Goal: Task Accomplishment & Management: Use online tool/utility

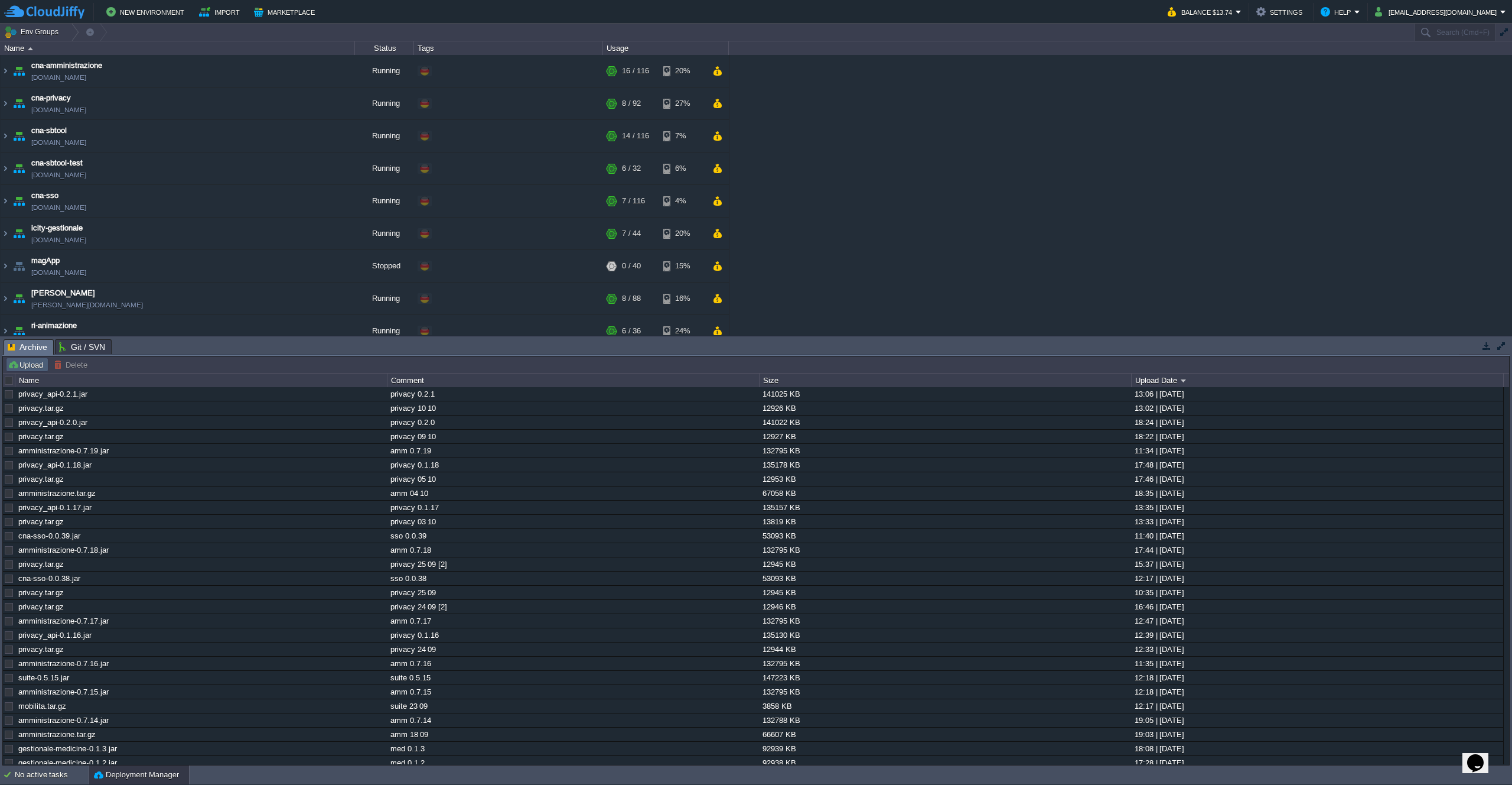
click at [24, 368] on button "Upload" at bounding box center [26, 364] width 39 height 10
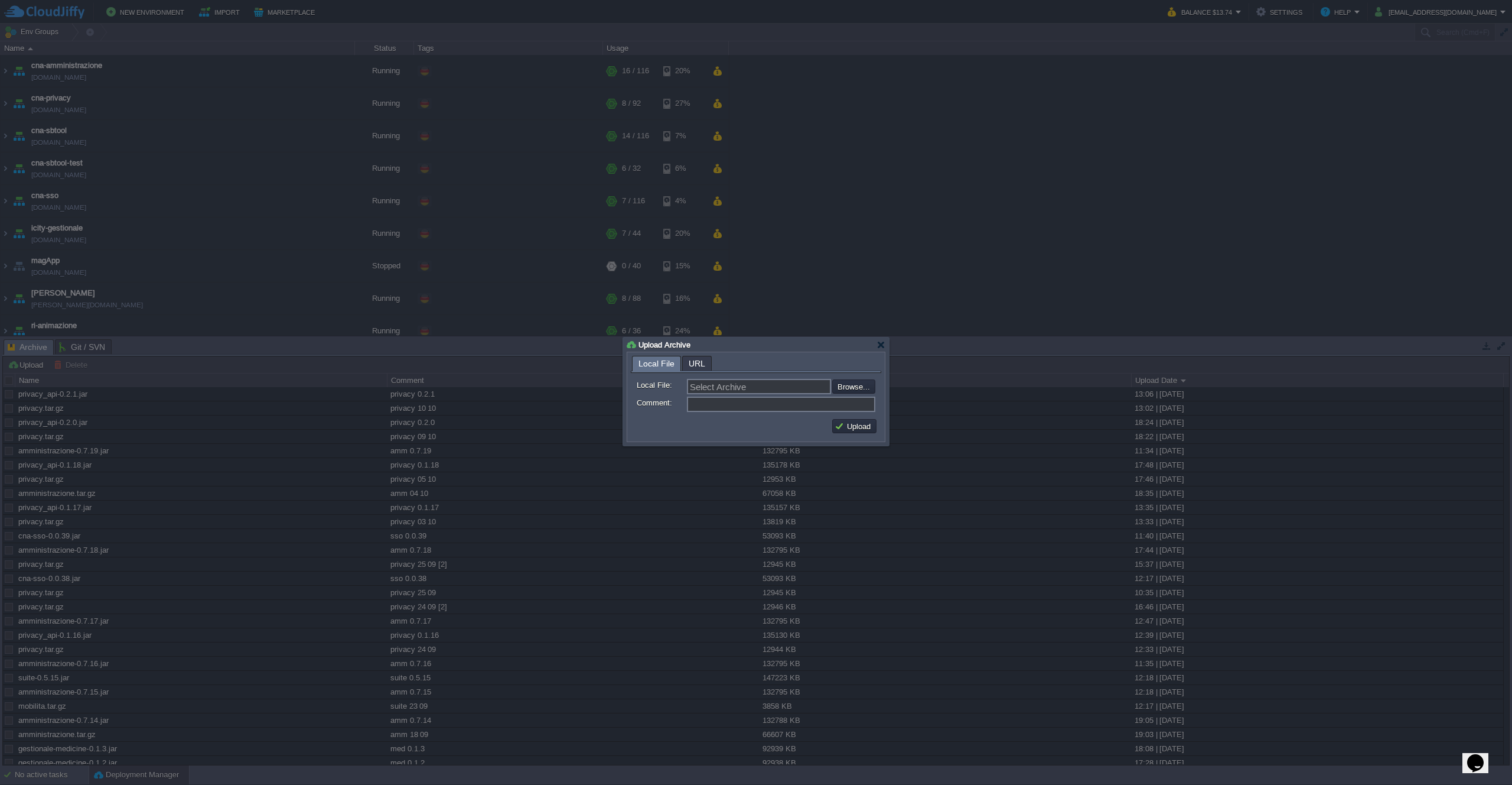
click at [855, 394] on div "Select Archive Browse..." at bounding box center [781, 386] width 188 height 15
click at [847, 390] on input "file" at bounding box center [800, 385] width 150 height 14
type input "C:\fakepath\privacy.tar.gz"
type input "privacy.tar.gz"
type input "privacy 14 10"
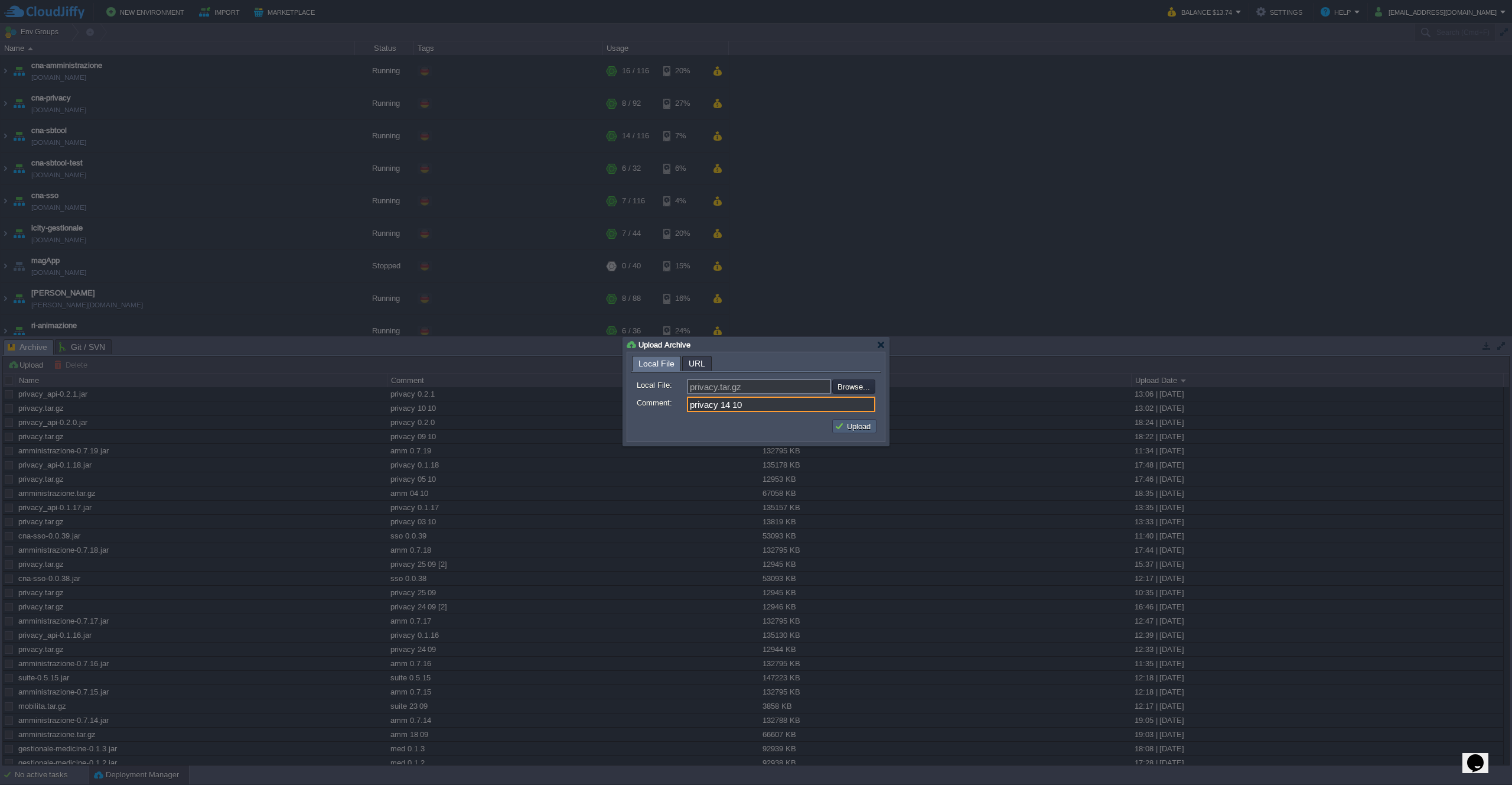
click at [867, 423] on button "Upload" at bounding box center [854, 425] width 40 height 10
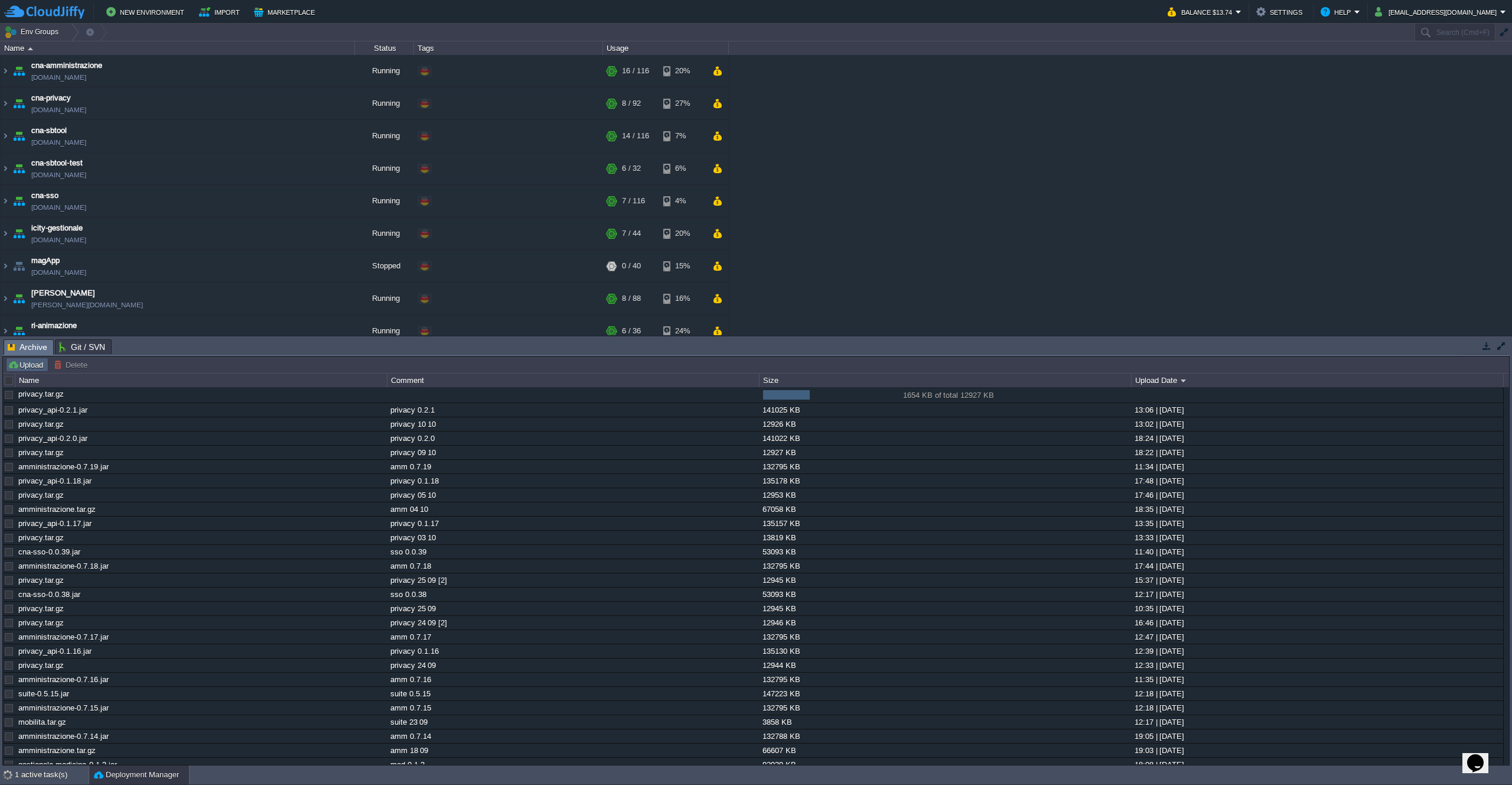
click at [29, 365] on button "Upload" at bounding box center [26, 364] width 39 height 10
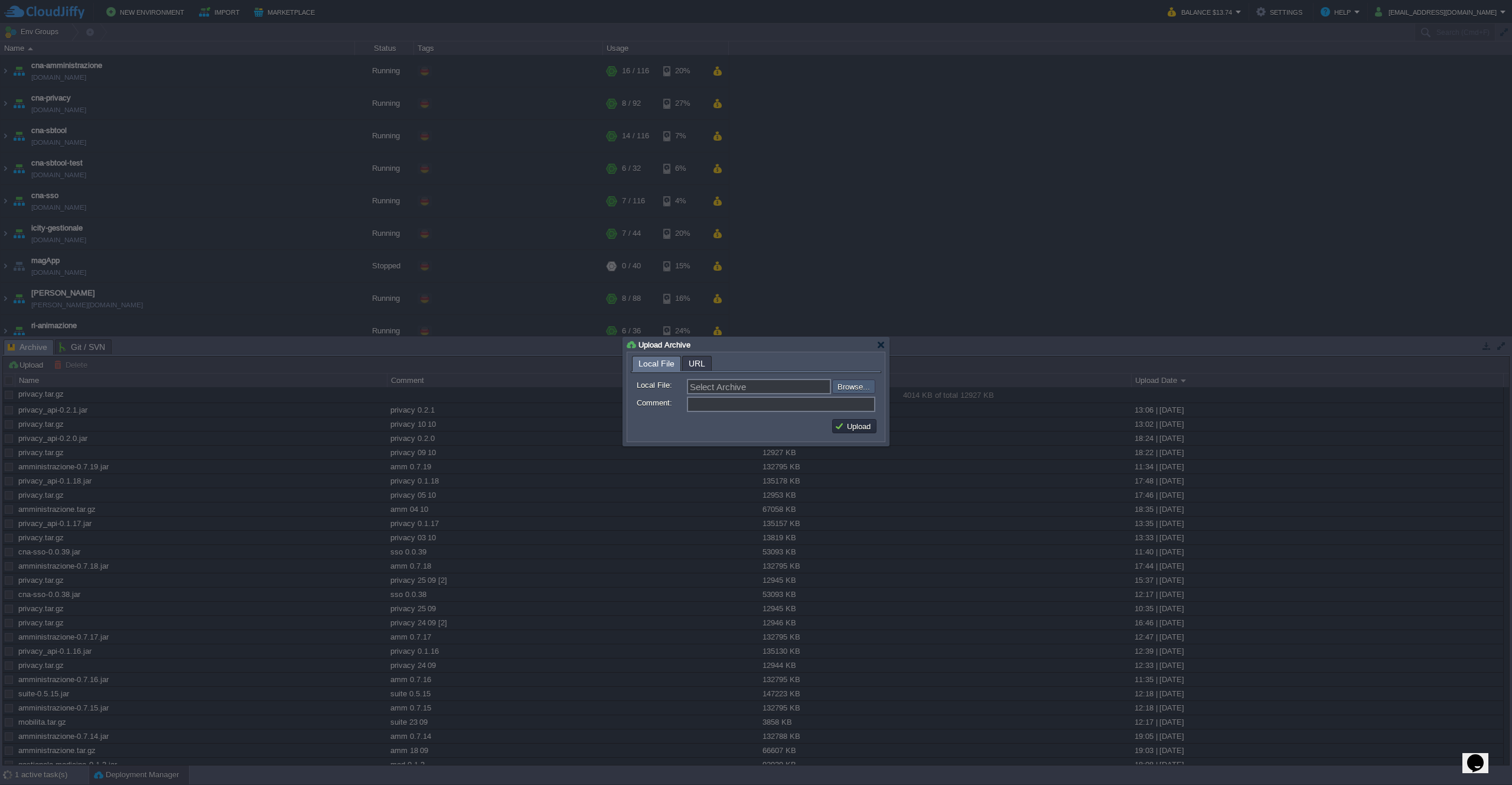
click at [857, 391] on input "file" at bounding box center [800, 385] width 150 height 14
type input "C:\fakepath\privacy_api-0.2.2.jar"
type input "privacy_api-0.2.2.jar"
type input "privacy 0.2.2"
click at [870, 425] on button "Upload" at bounding box center [854, 425] width 40 height 10
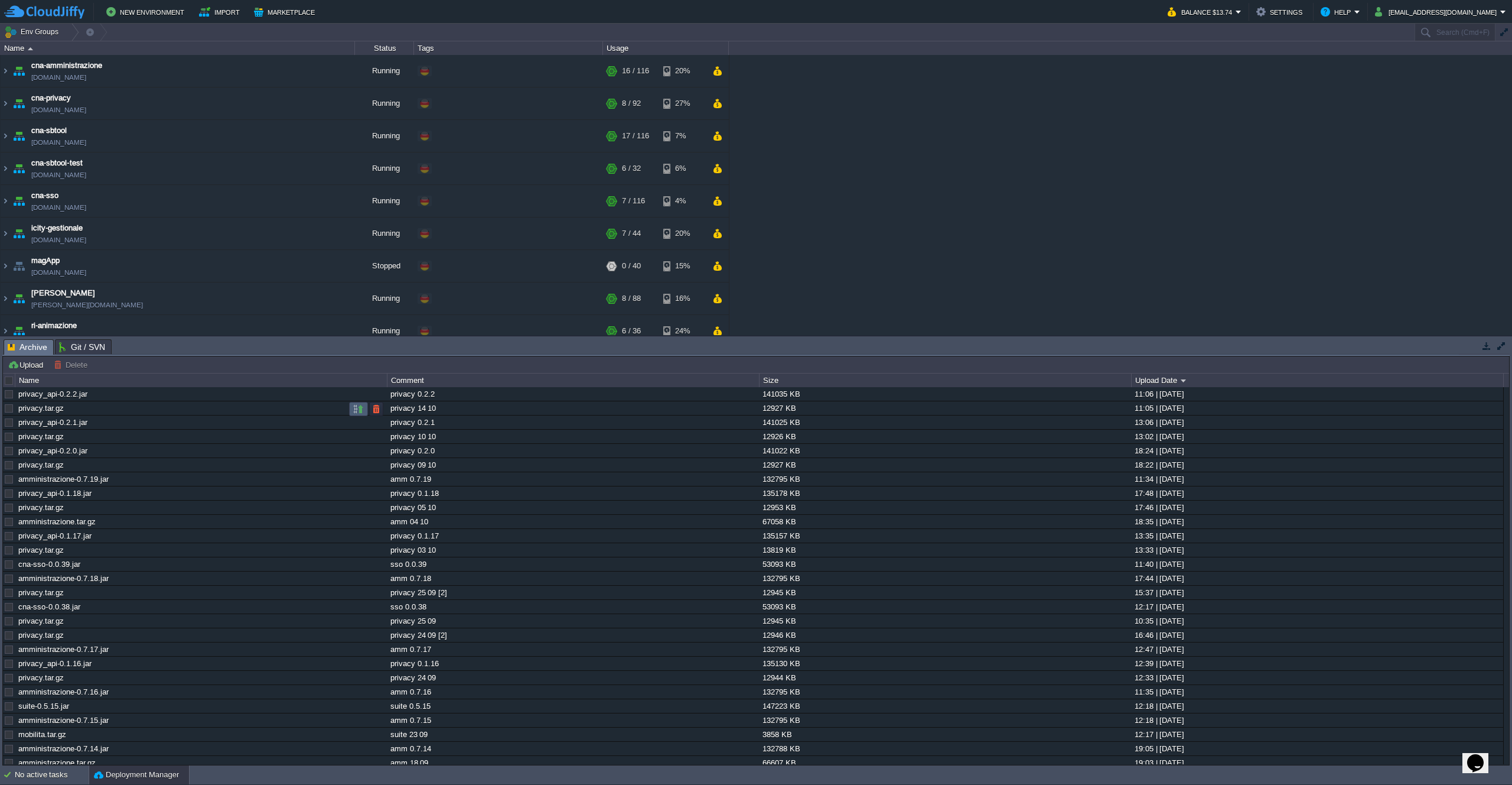
click at [360, 406] on button "button" at bounding box center [358, 408] width 10 height 10
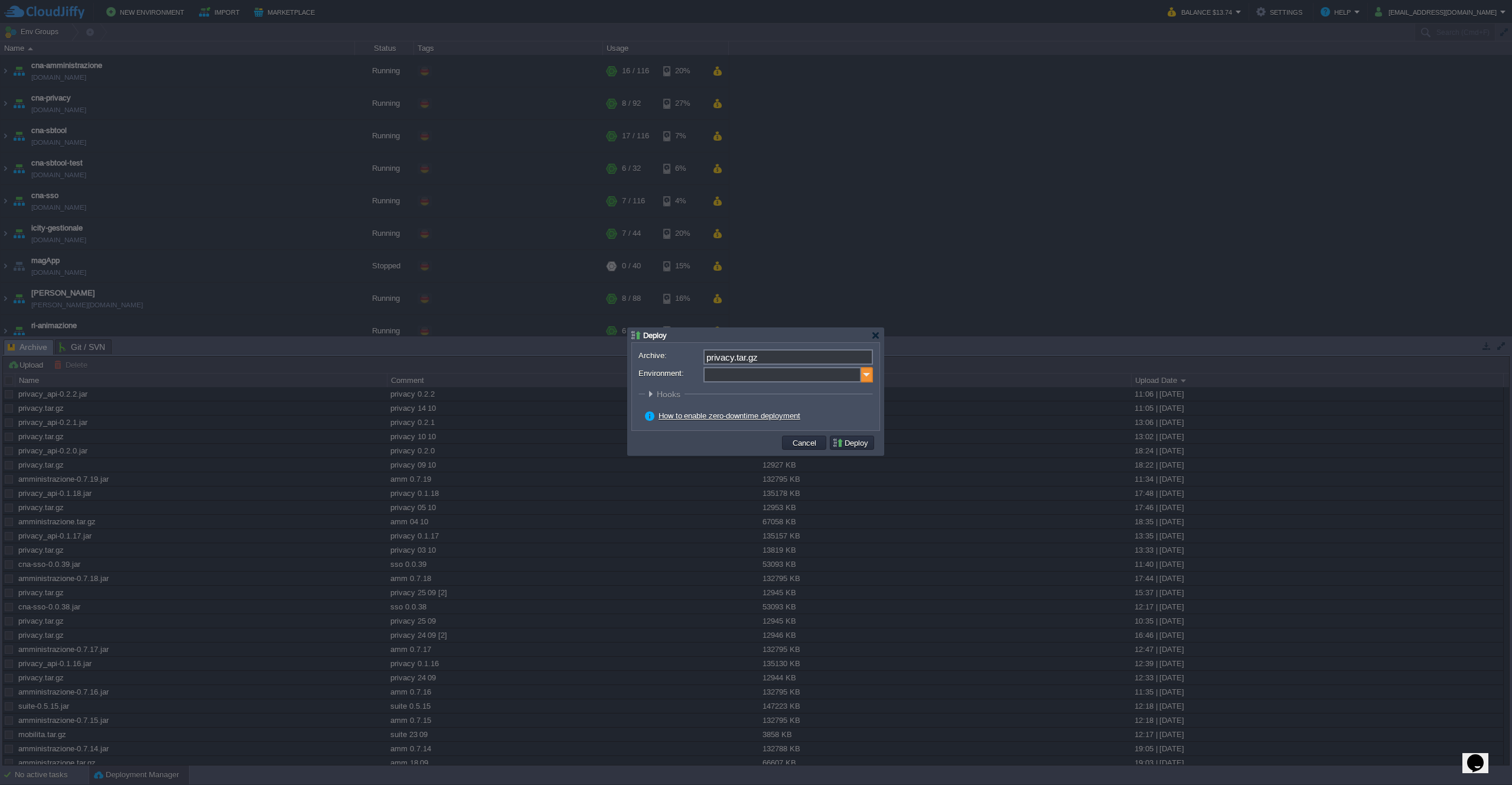
click at [866, 377] on img at bounding box center [867, 374] width 12 height 15
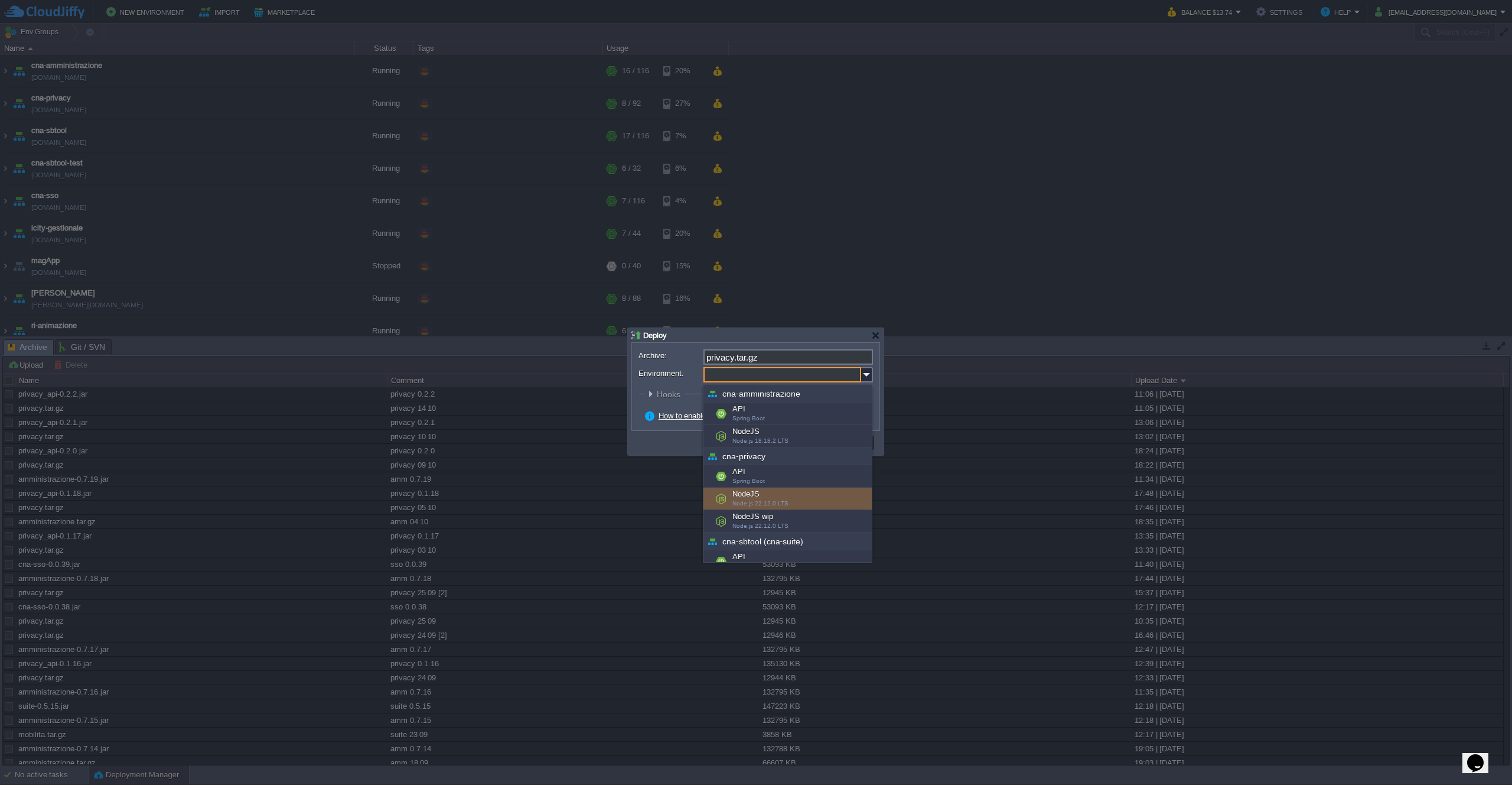
click at [777, 491] on div "NodeJS Node.js 22.12.0 LTS" at bounding box center [788, 499] width 169 height 23
type input "NodeJS (cna-privacy)"
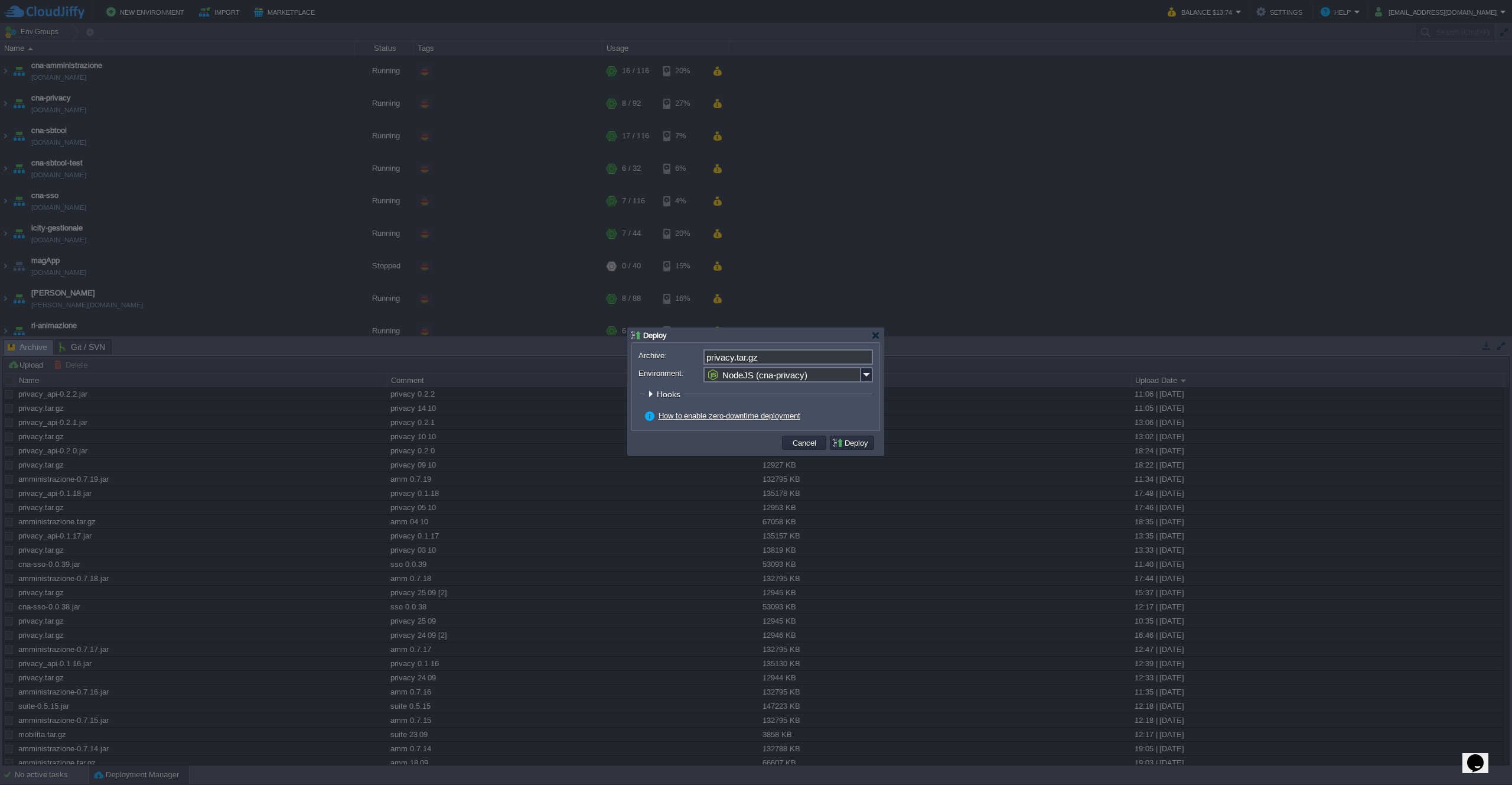
click at [842, 444] on button "Deploy" at bounding box center [852, 442] width 40 height 10
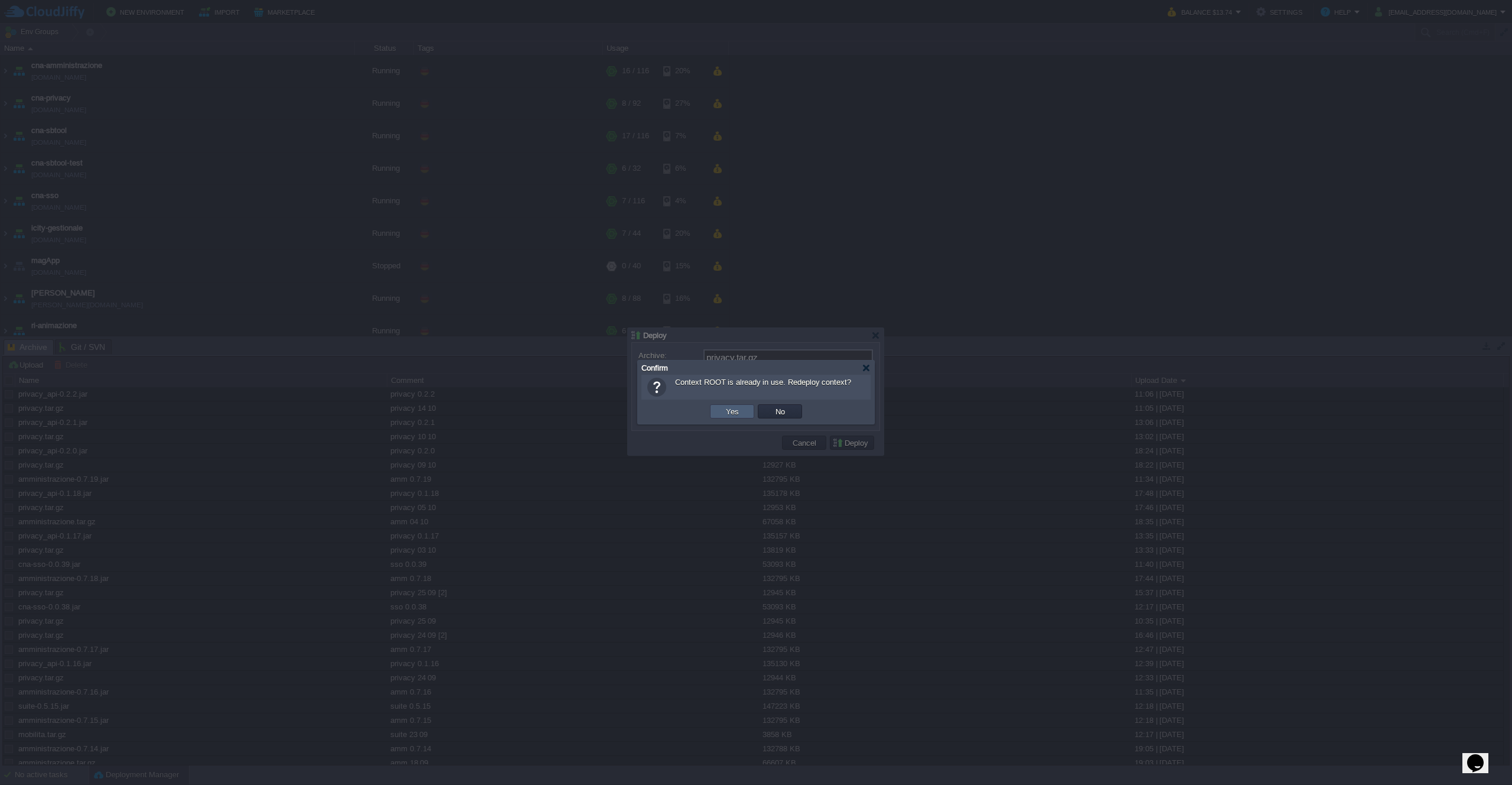
click at [724, 410] on button "Yes" at bounding box center [732, 411] width 20 height 10
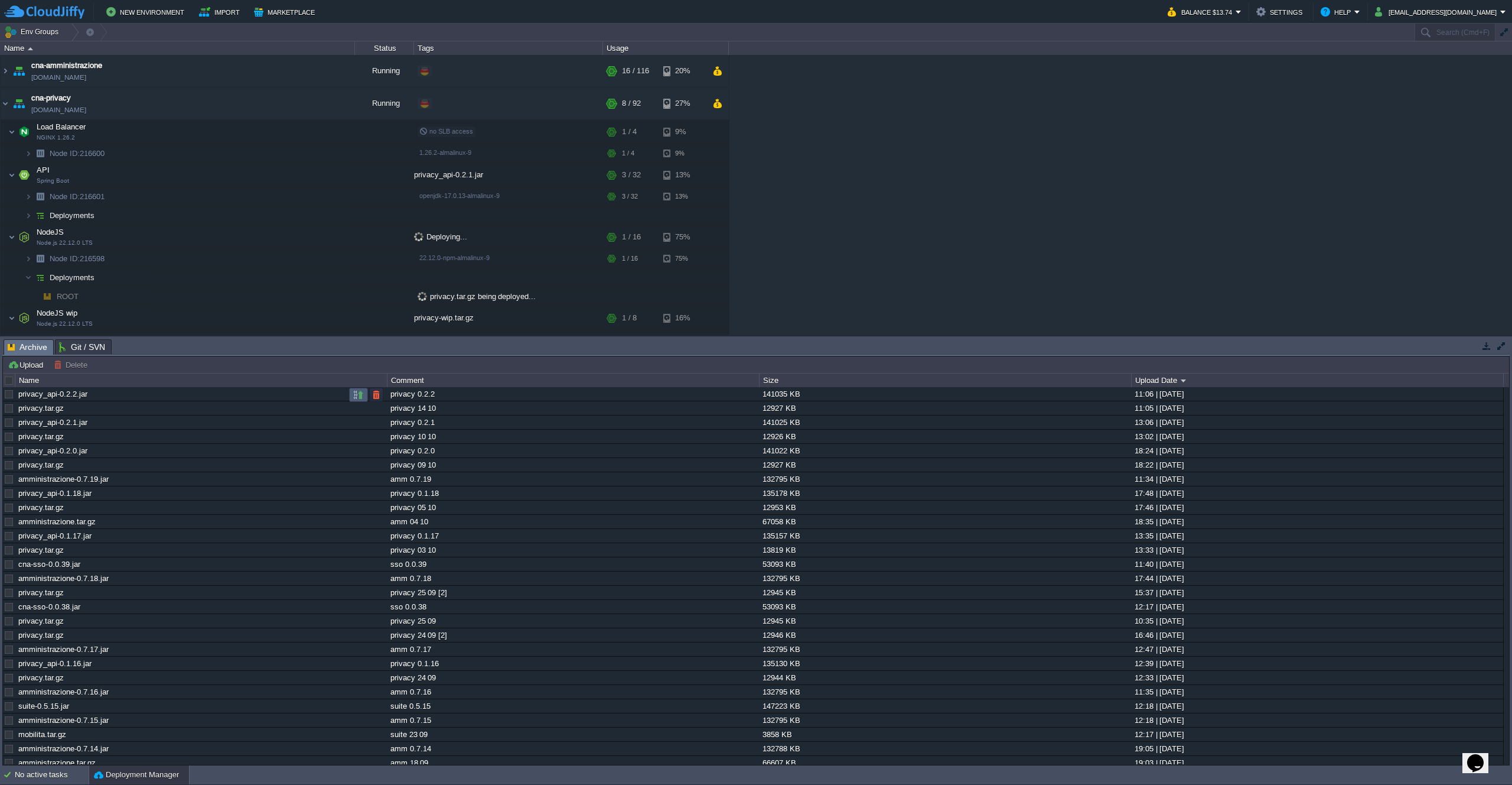
click at [360, 394] on button "button" at bounding box center [358, 394] width 10 height 10
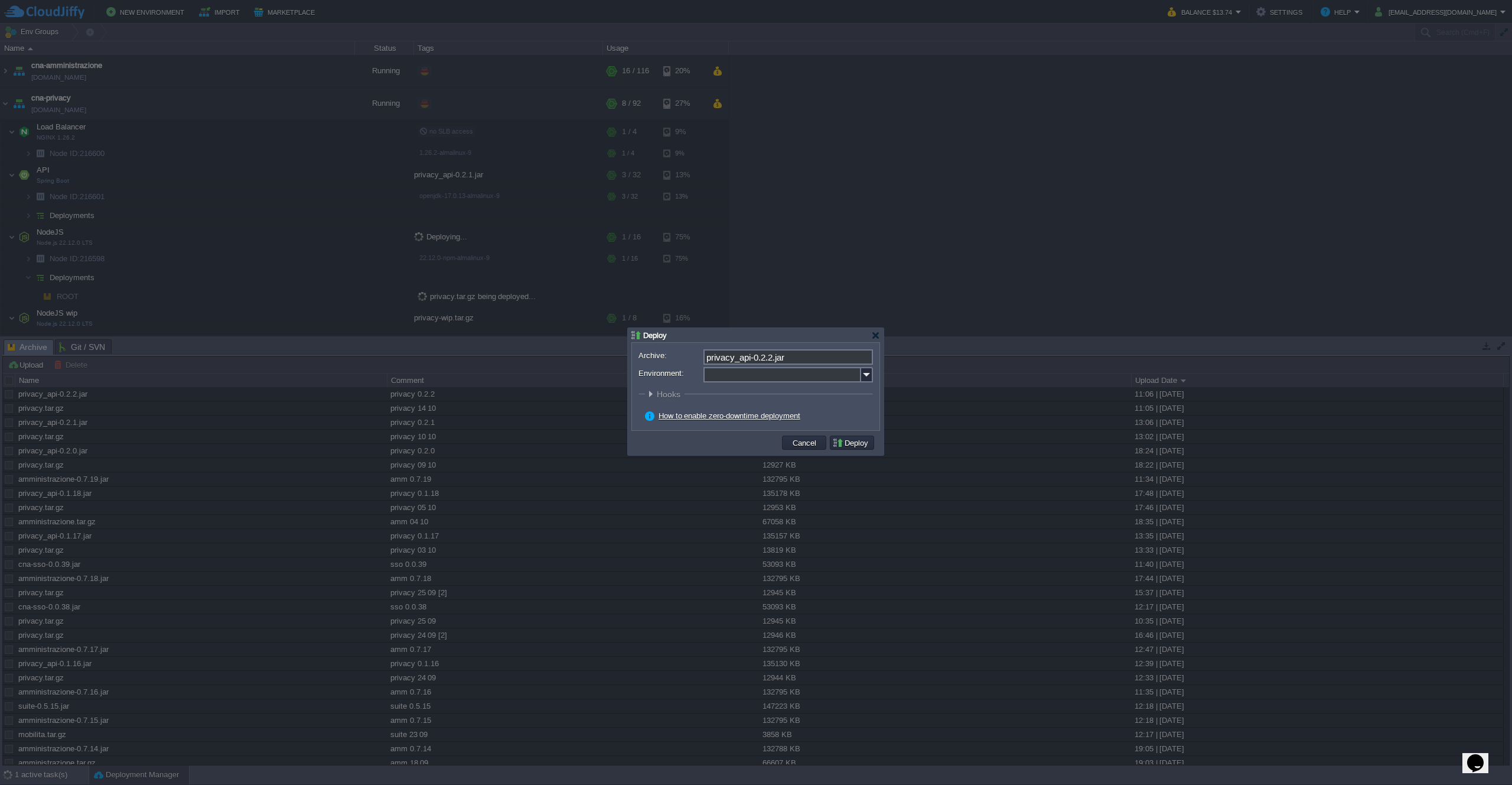
click at [866, 377] on img at bounding box center [867, 374] width 12 height 15
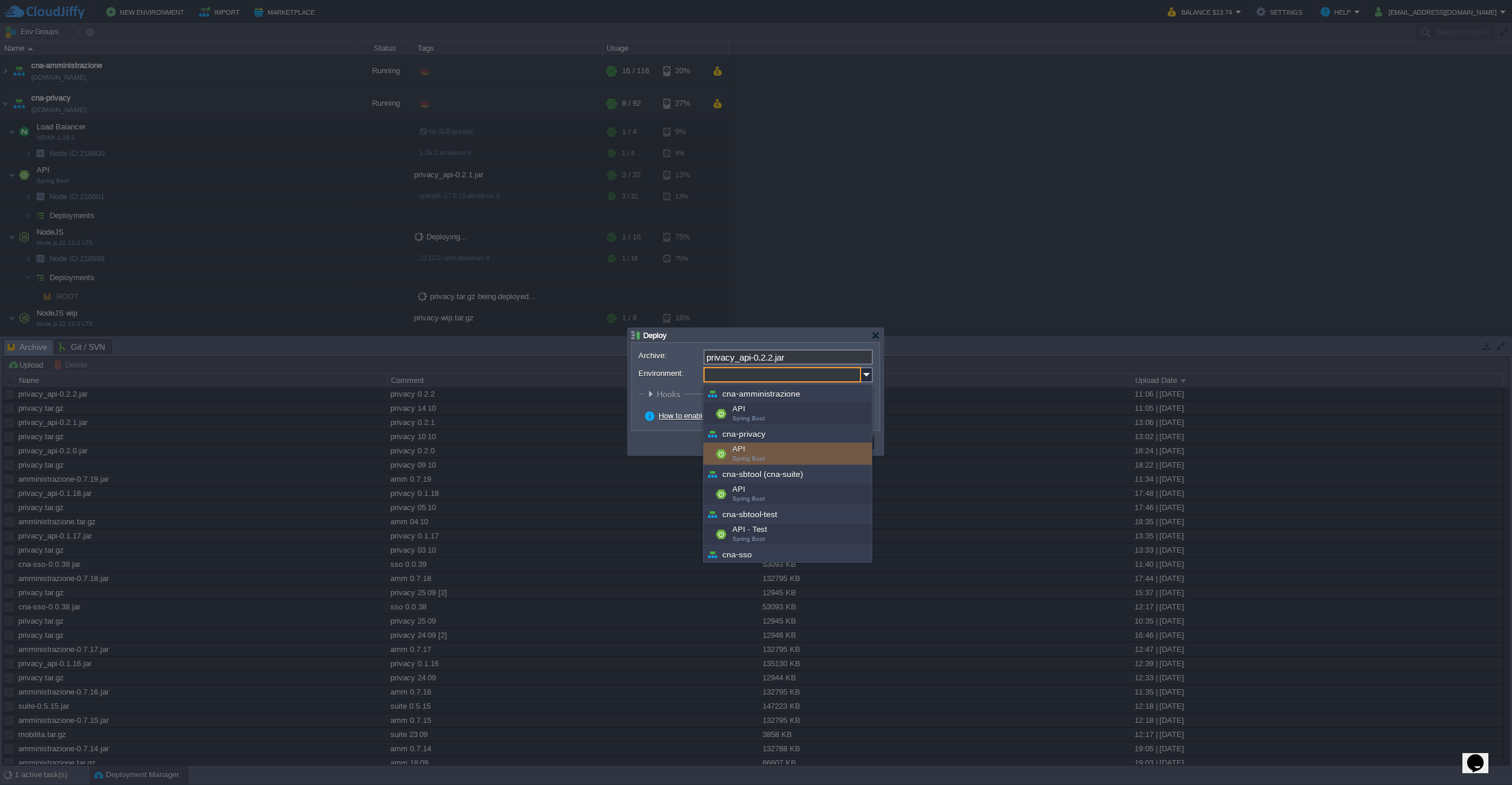
click at [790, 450] on div "API Spring Boot" at bounding box center [788, 454] width 169 height 23
type input "API (cna-privacy)"
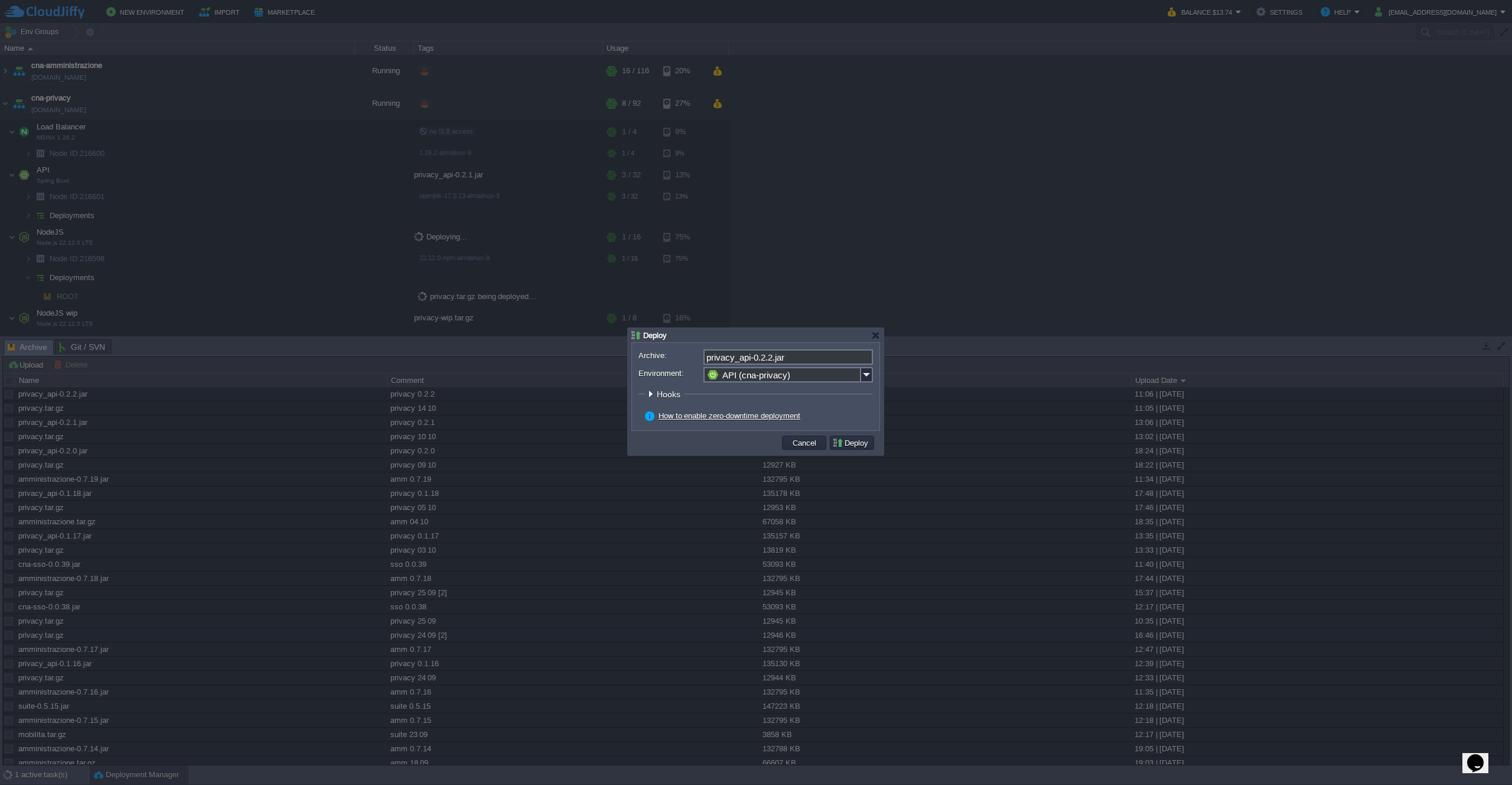
click at [856, 446] on button "Deploy" at bounding box center [852, 442] width 40 height 10
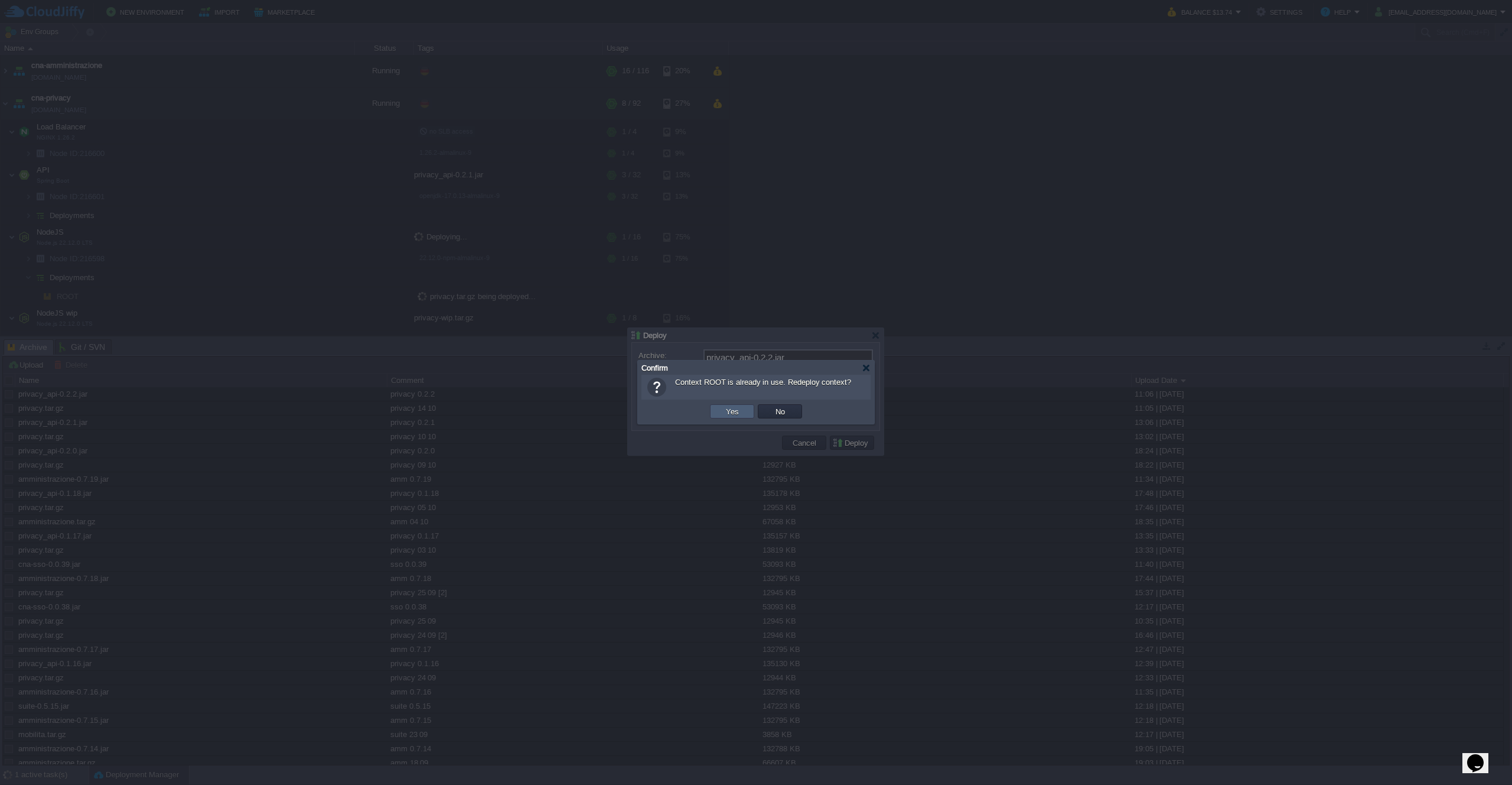
click at [729, 411] on button "Yes" at bounding box center [732, 411] width 20 height 10
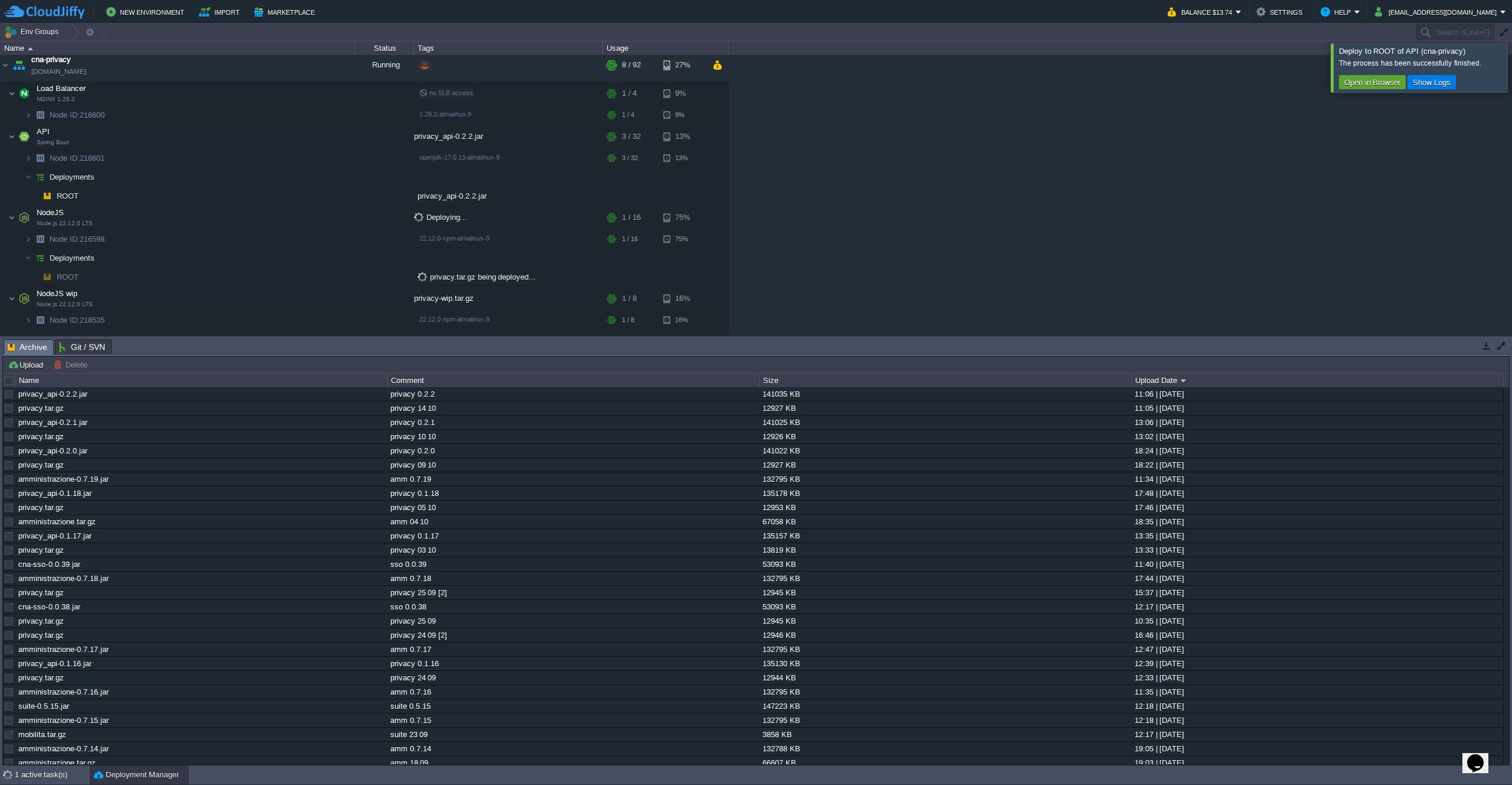
scroll to position [41, 0]
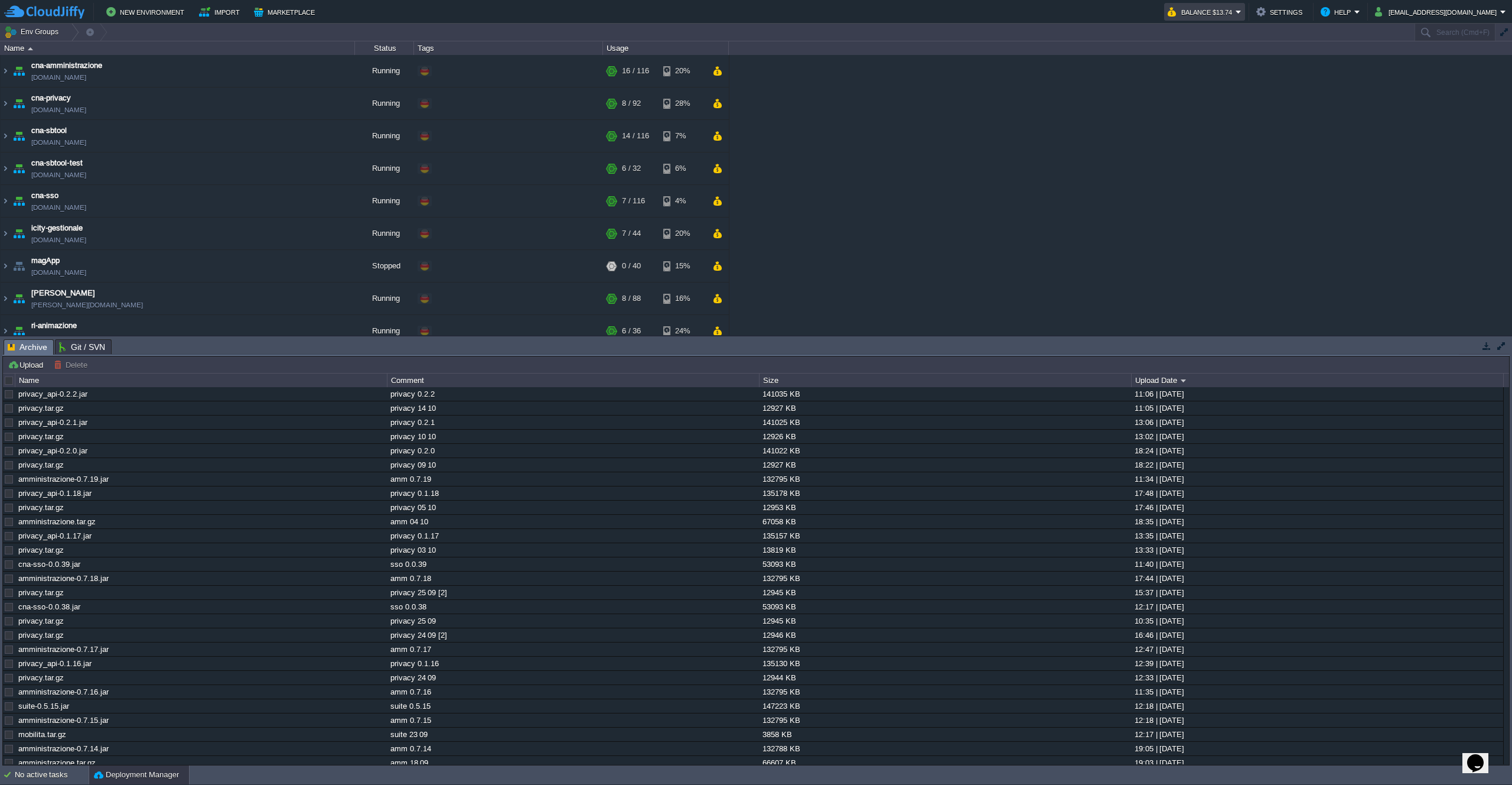
click at [1236, 10] on button "Balance $13.74" at bounding box center [1201, 11] width 68 height 14
click at [1250, 85] on span "Refill Balance" at bounding box center [1244, 84] width 47 height 8
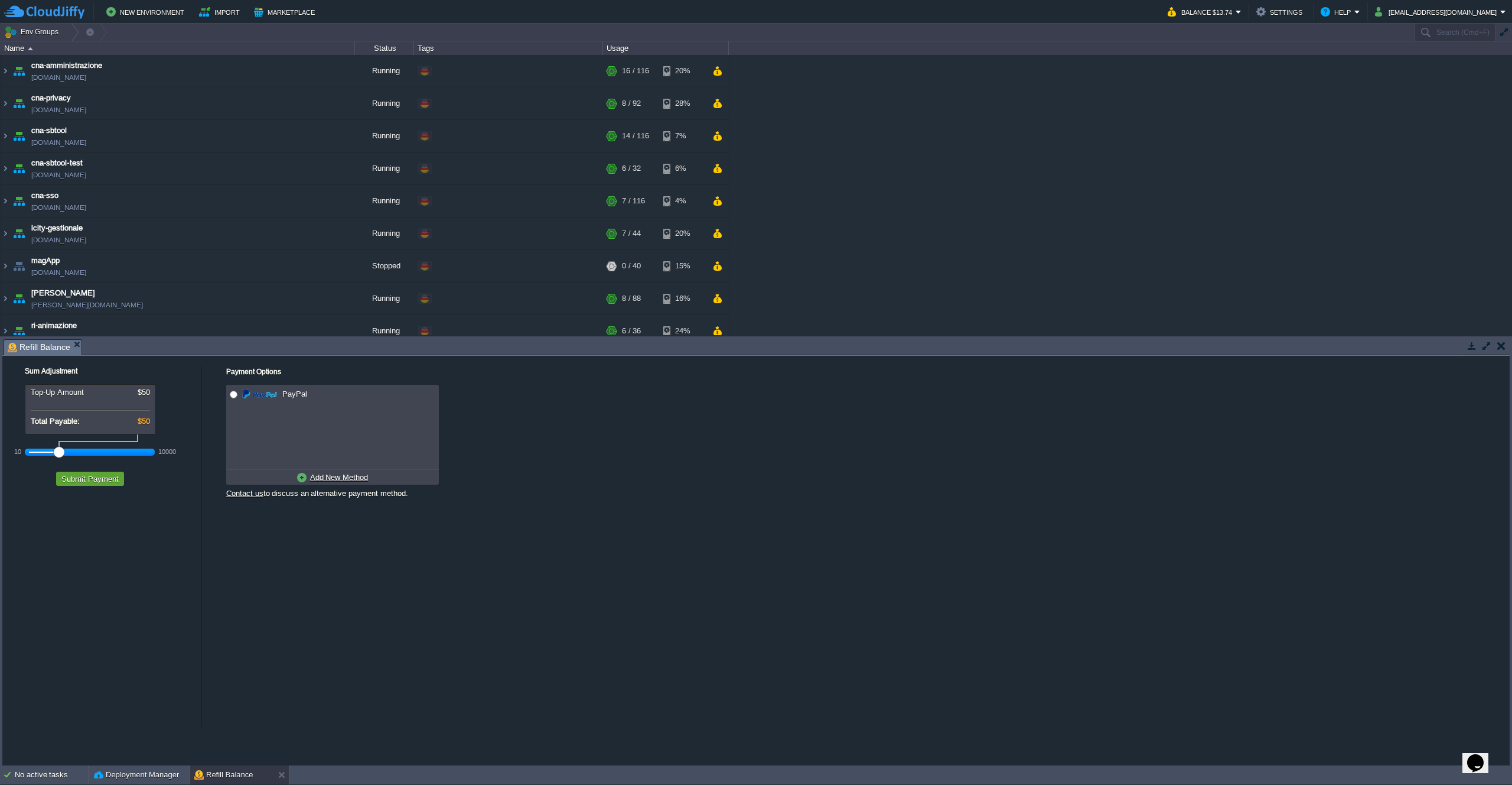
click at [73, 452] on div at bounding box center [90, 451] width 122 height 10
radio input "true"
click at [234, 392] on input "radio" at bounding box center [234, 394] width 8 height 8
click at [106, 482] on button "Submit Payment" at bounding box center [89, 478] width 64 height 10
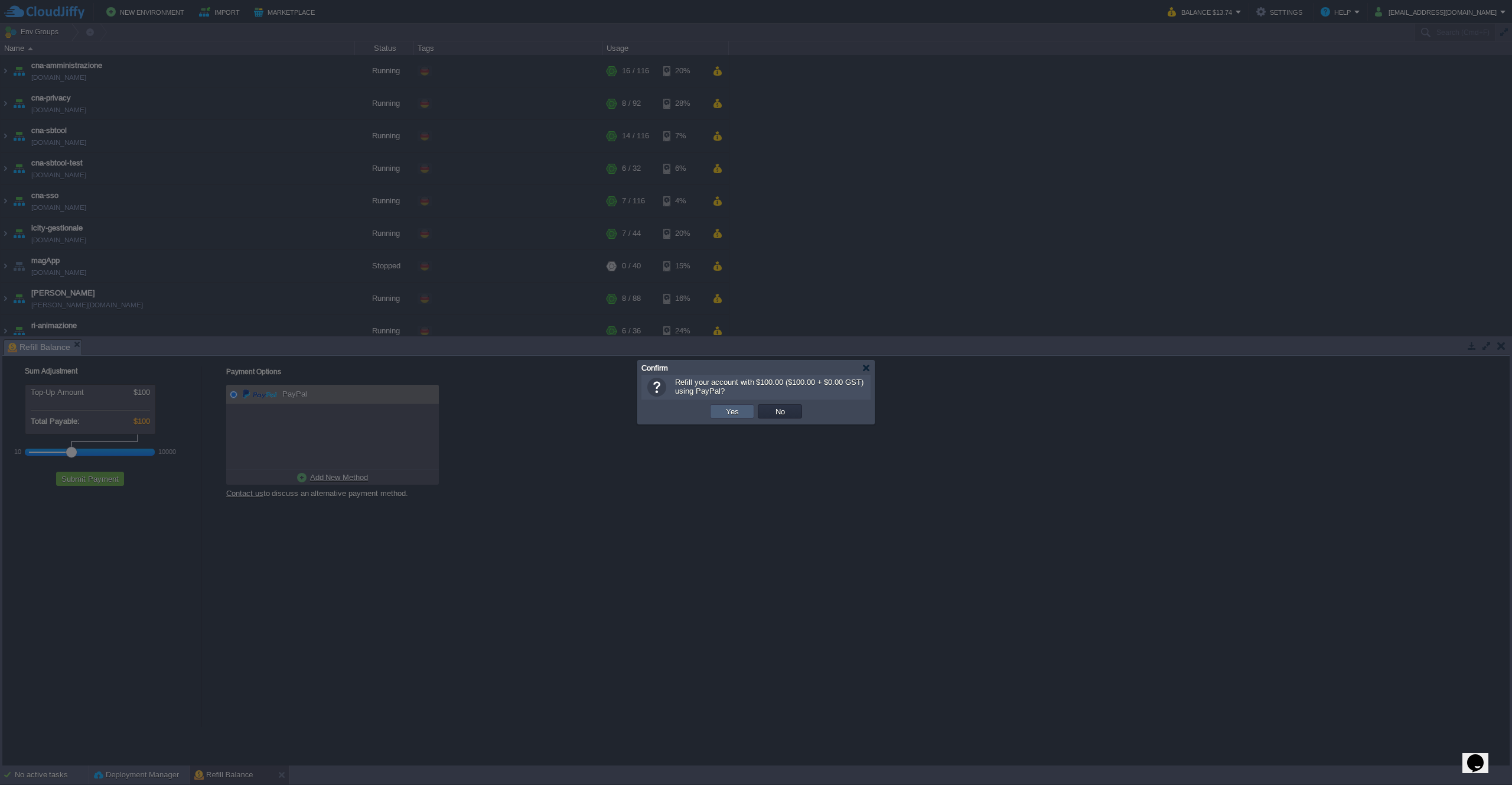
click at [723, 416] on button "Yes" at bounding box center [732, 411] width 20 height 10
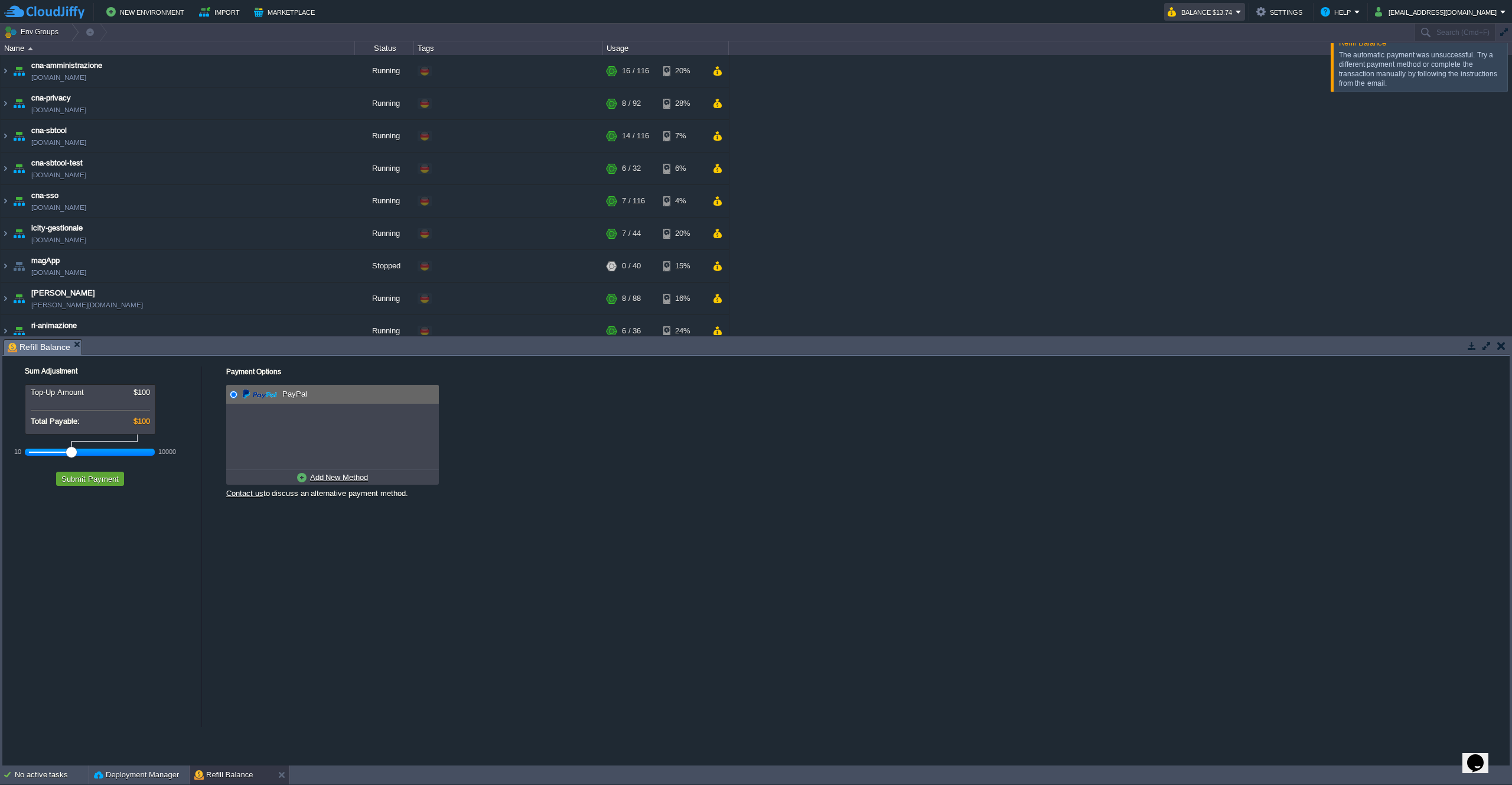
click at [1236, 7] on button "Balance $13.74" at bounding box center [1201, 11] width 68 height 14
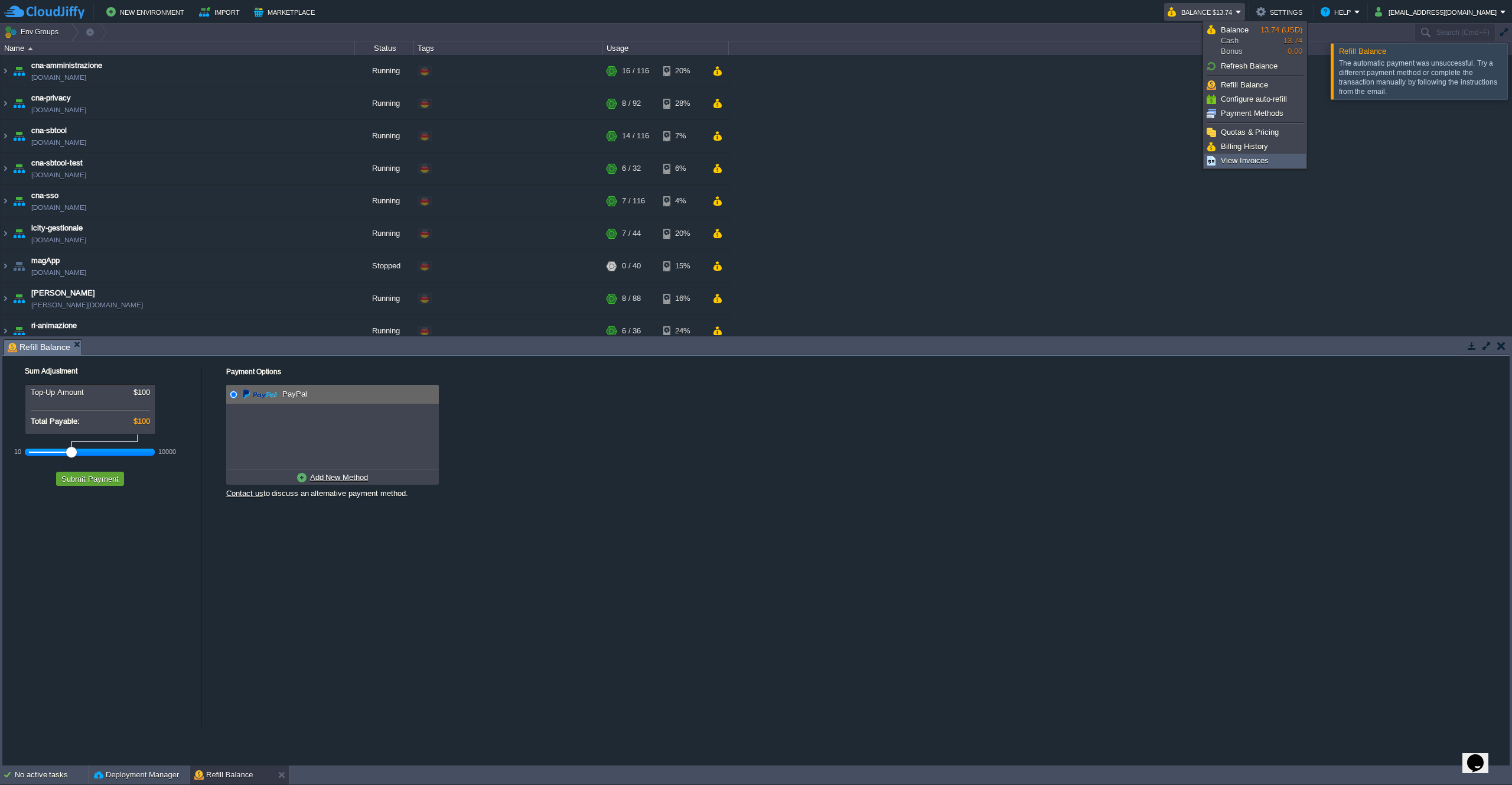
click at [1256, 158] on span "View Invoices" at bounding box center [1244, 160] width 48 height 8
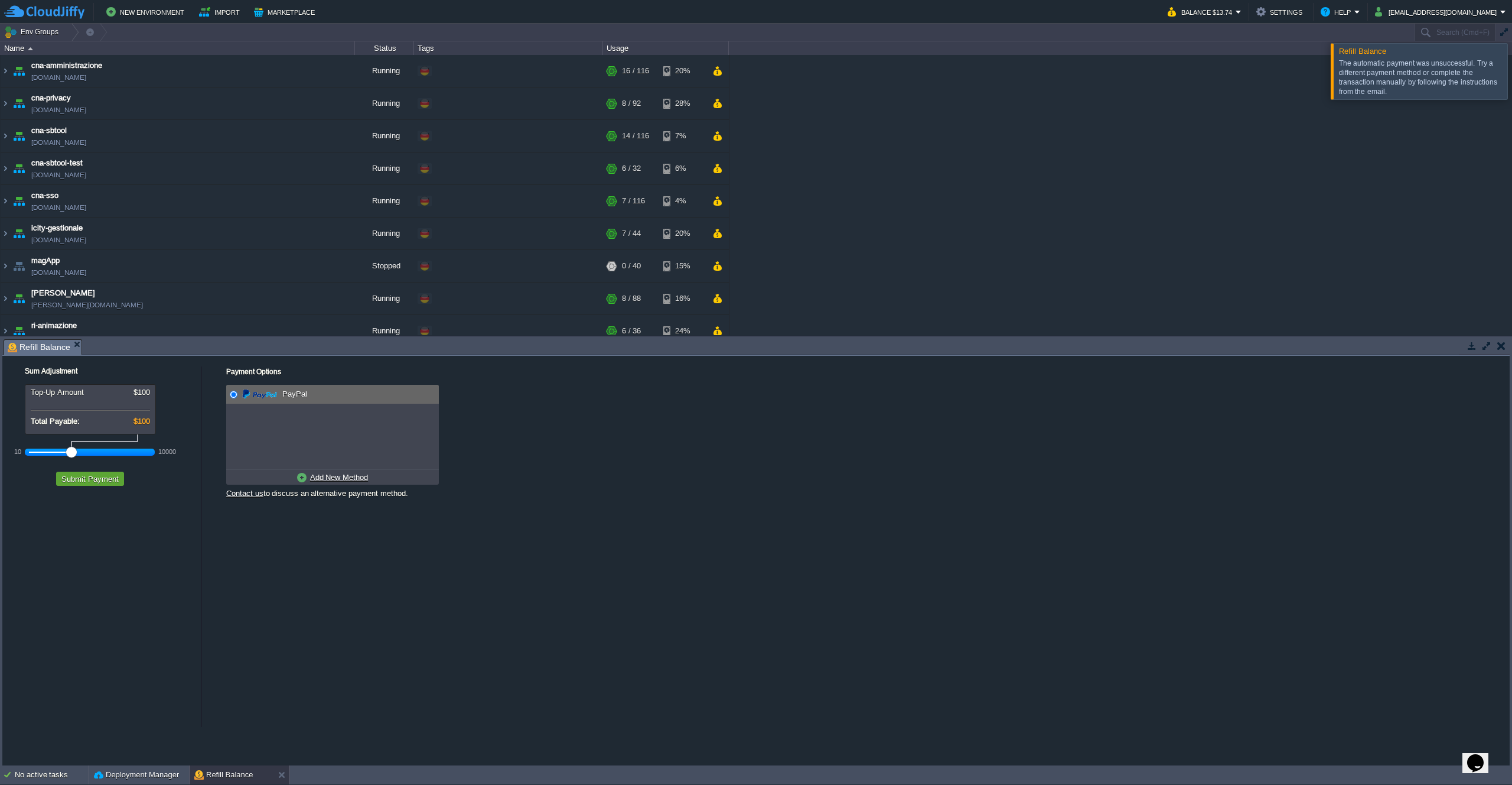
click at [1511, 75] on div at bounding box center [1526, 71] width 0 height 56
click at [1237, 154] on div "cna-amministrazione cna-amministrazione.de-fra1.cloudjiffy.net Running + Add to…" at bounding box center [756, 194] width 1512 height 280
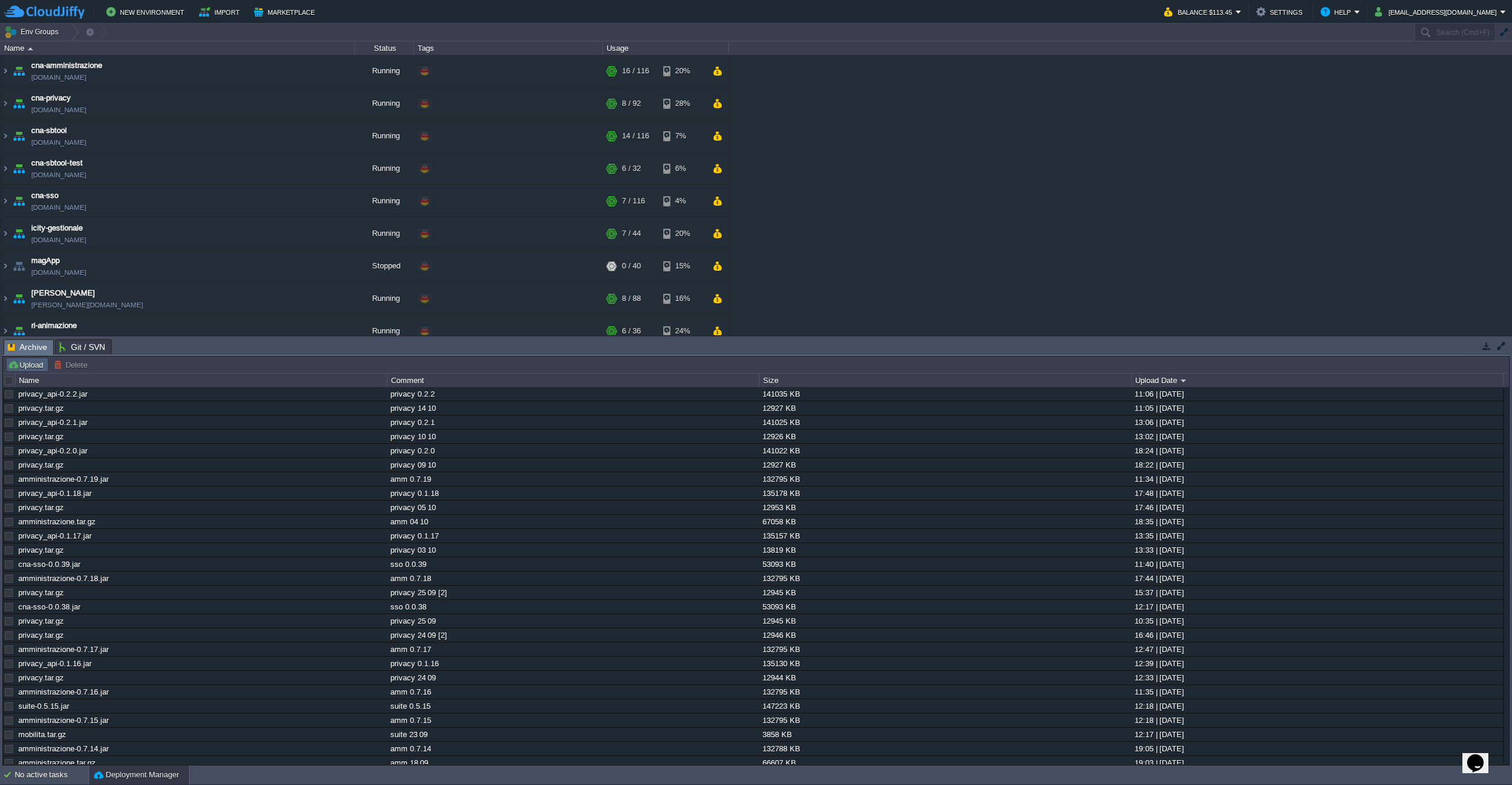
click at [17, 367] on button "Upload" at bounding box center [26, 364] width 39 height 10
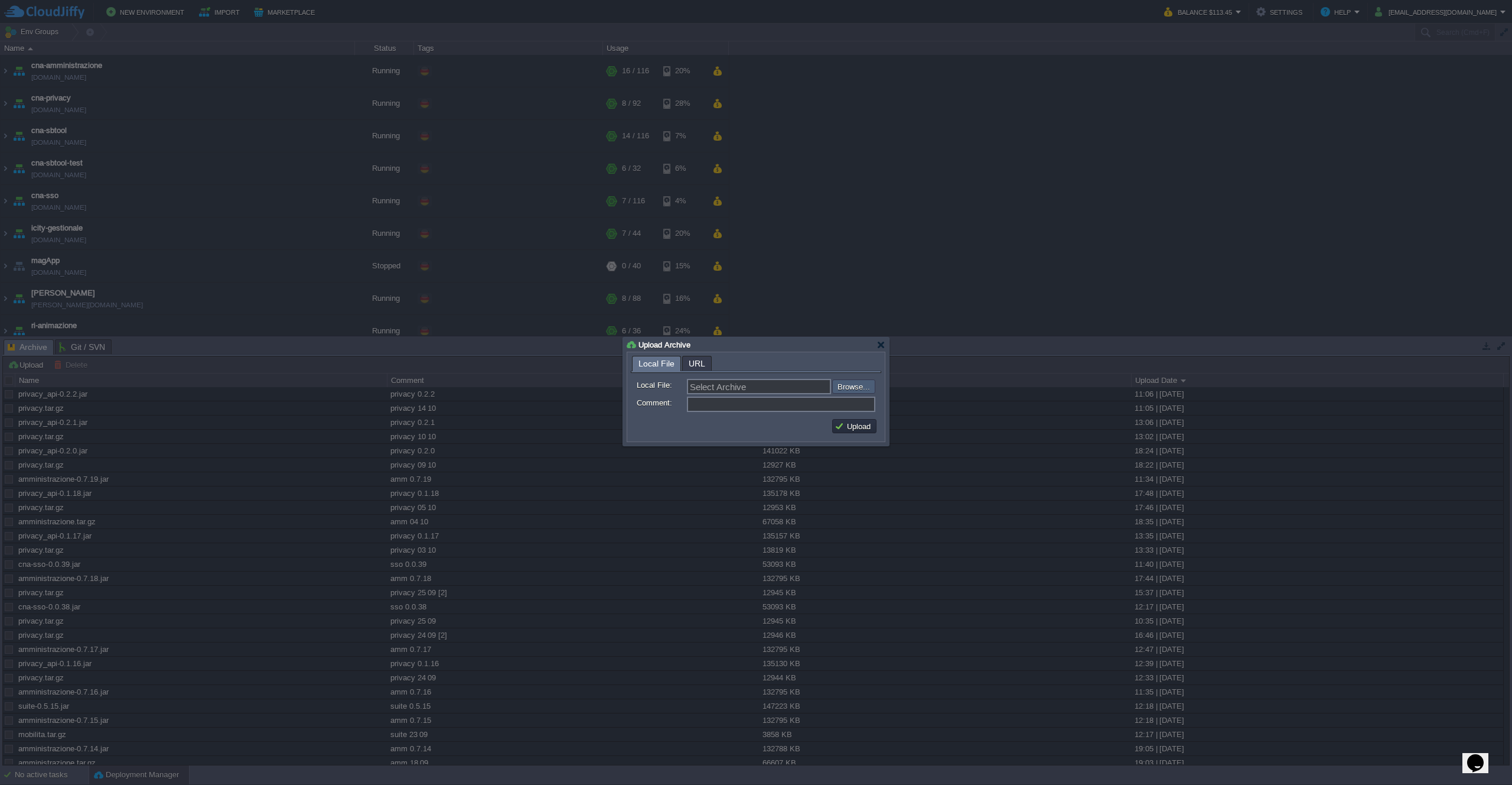
click at [873, 390] on input "file" at bounding box center [800, 385] width 150 height 14
type input "C:\fakepath\privacy.tar.gz"
type input "privacy.tar.gz"
type input "privacy 14 10 [2]"
click at [851, 430] on button "Upload" at bounding box center [854, 425] width 40 height 10
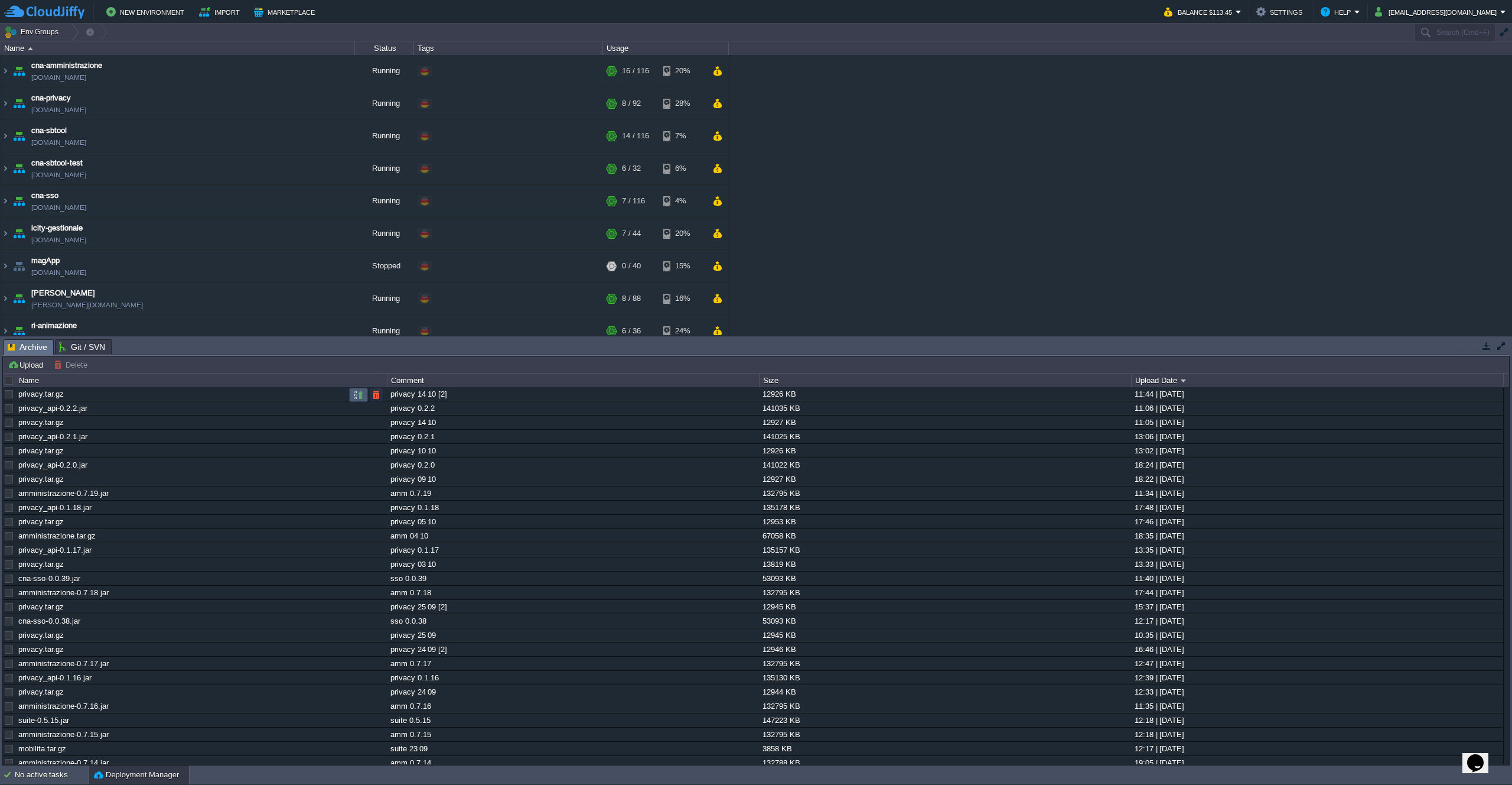
click at [358, 396] on button "button" at bounding box center [358, 394] width 10 height 10
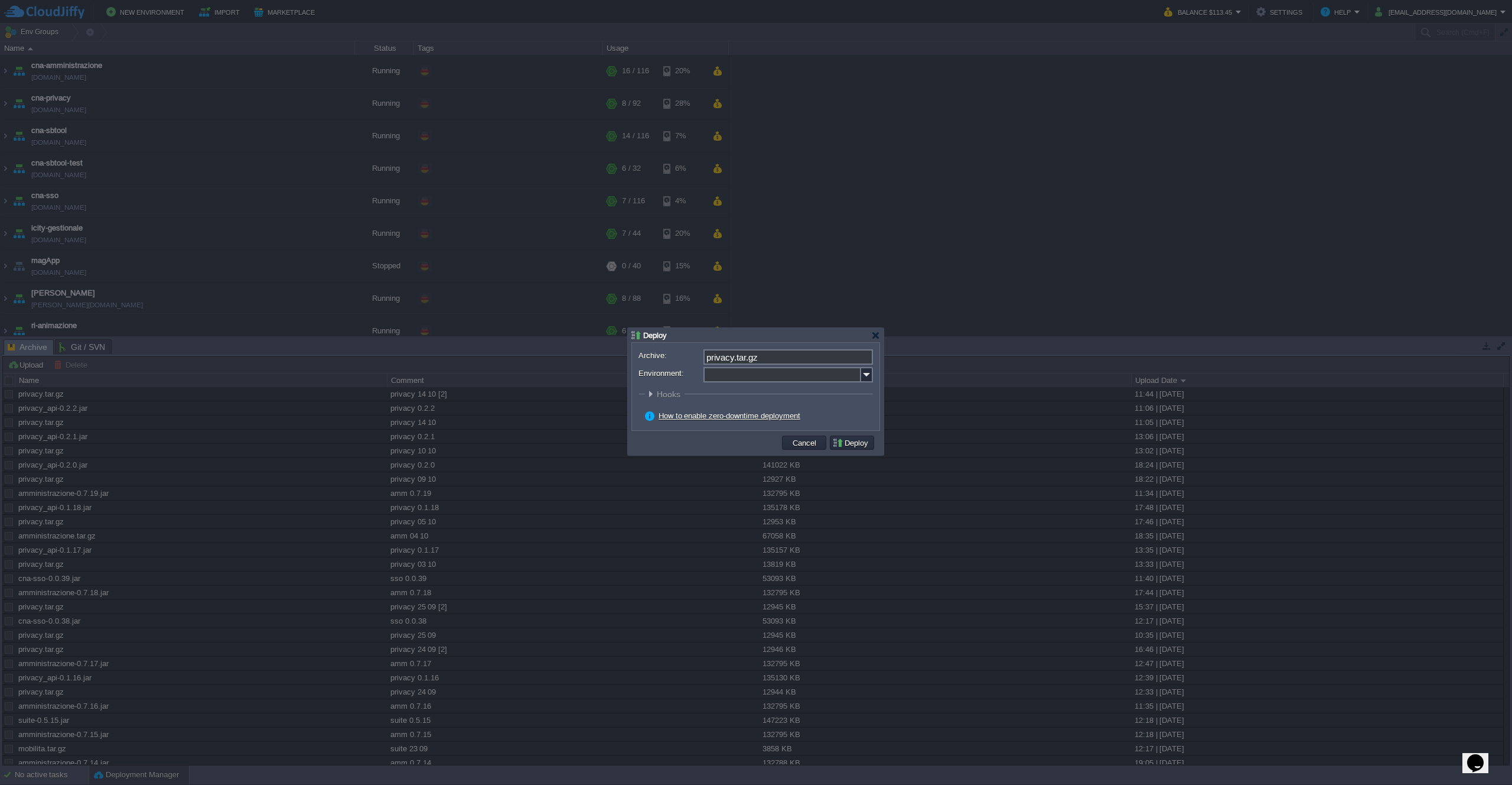
click at [868, 376] on img at bounding box center [867, 374] width 12 height 15
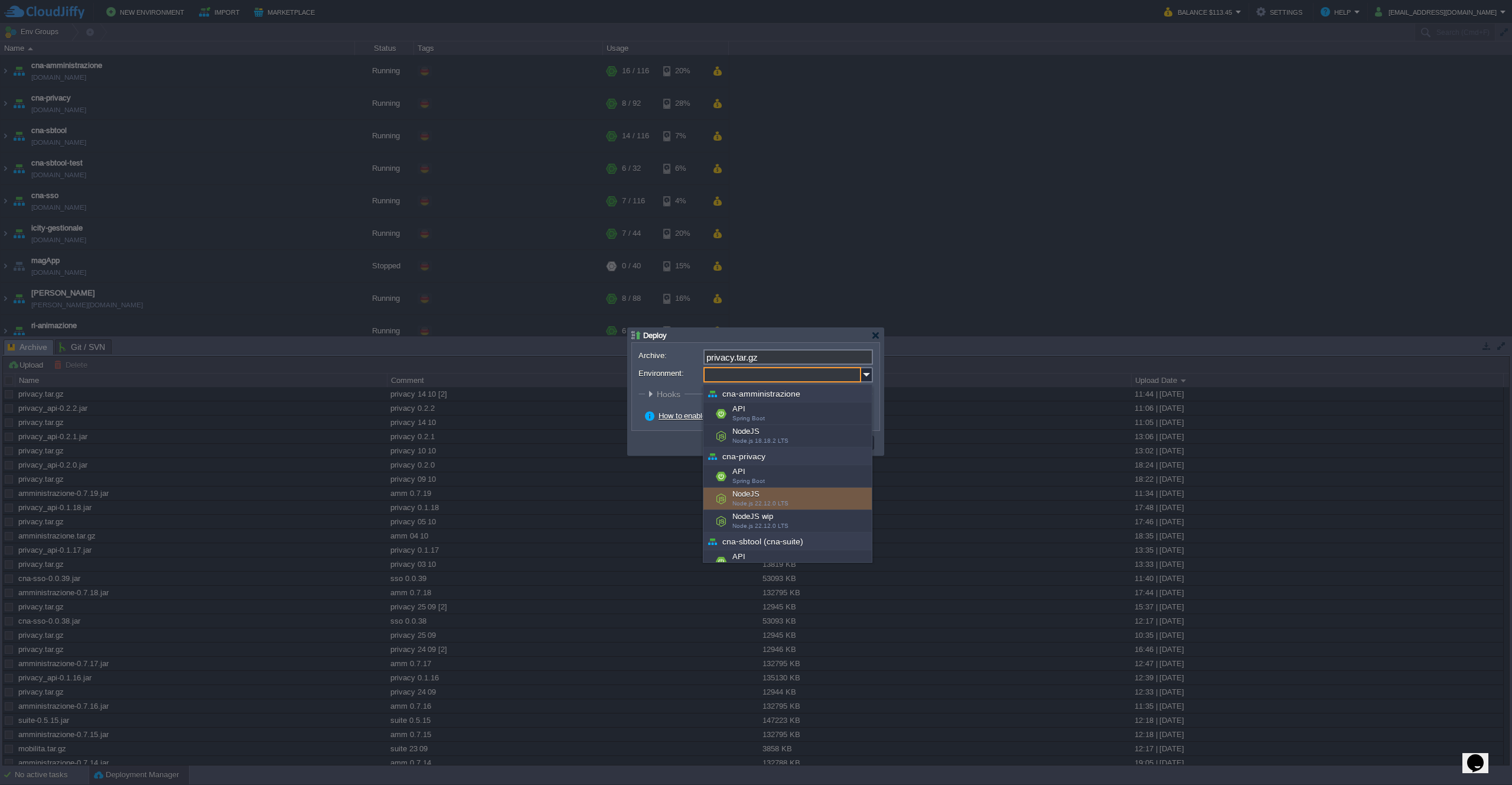
click at [802, 493] on div "NodeJS Node.js 22.12.0 LTS" at bounding box center [788, 499] width 169 height 23
type input "NodeJS (cna-privacy)"
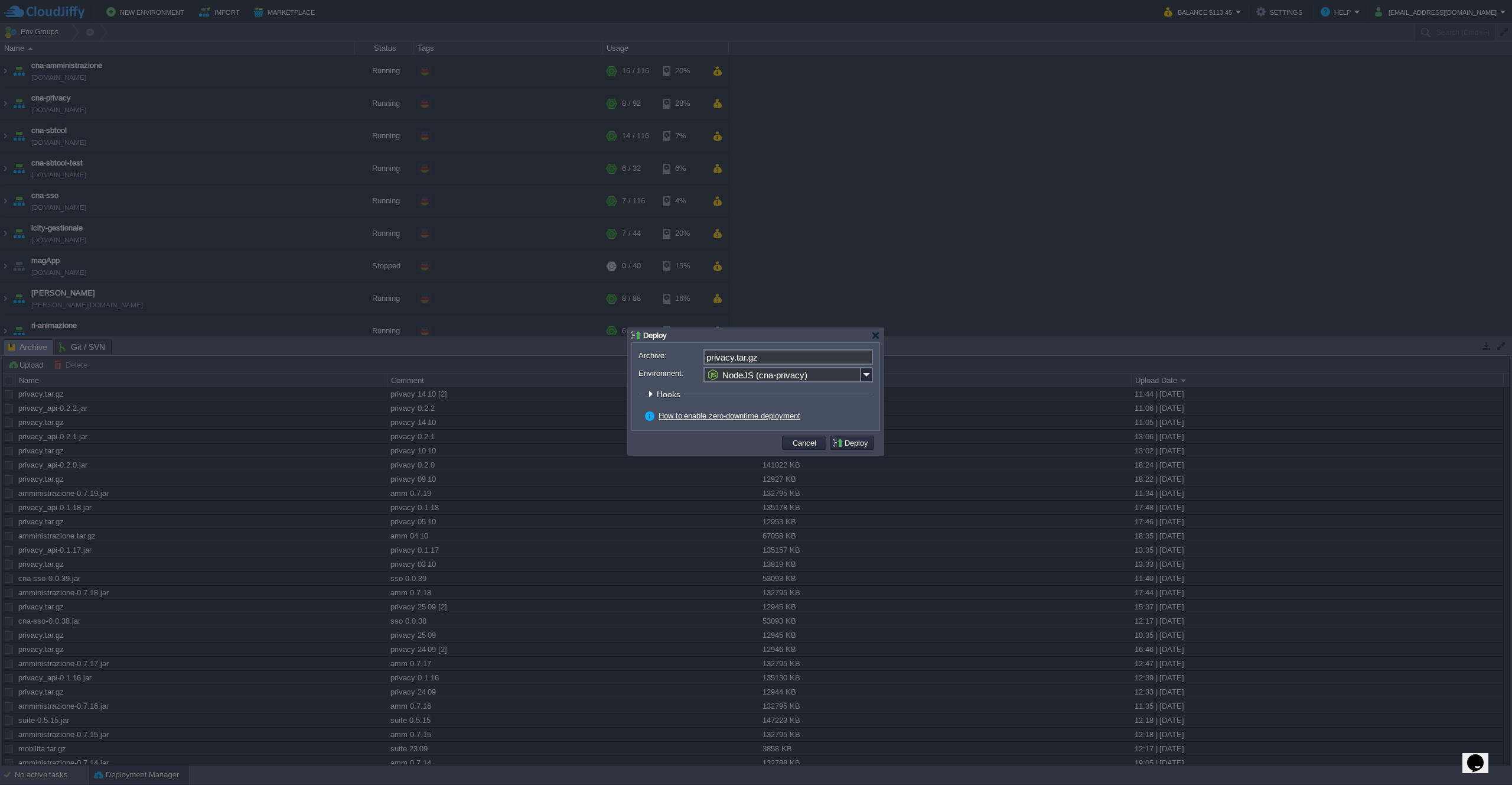
click at [854, 446] on button "Deploy" at bounding box center [852, 442] width 40 height 10
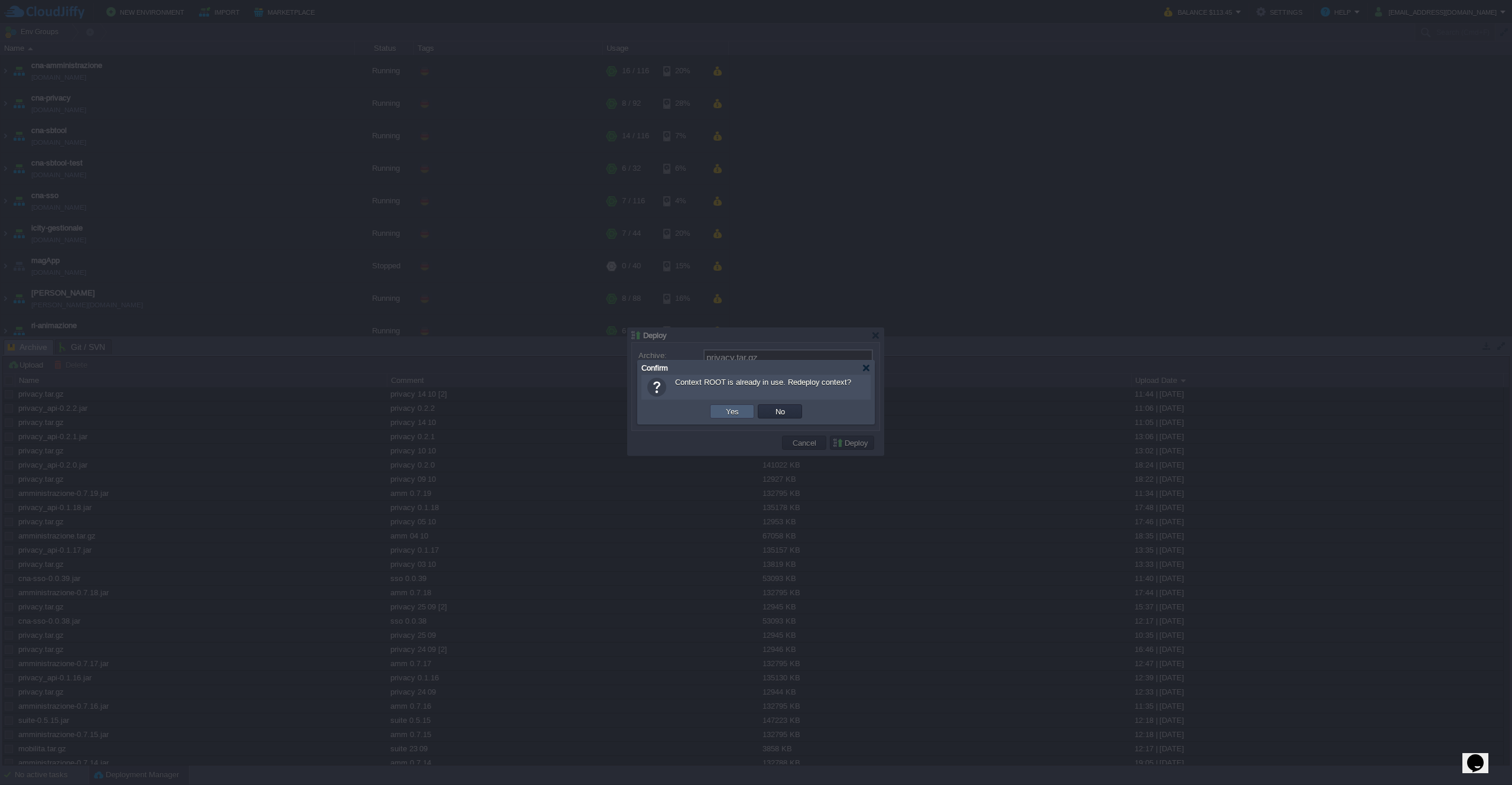
click at [722, 406] on td "Yes" at bounding box center [732, 411] width 44 height 14
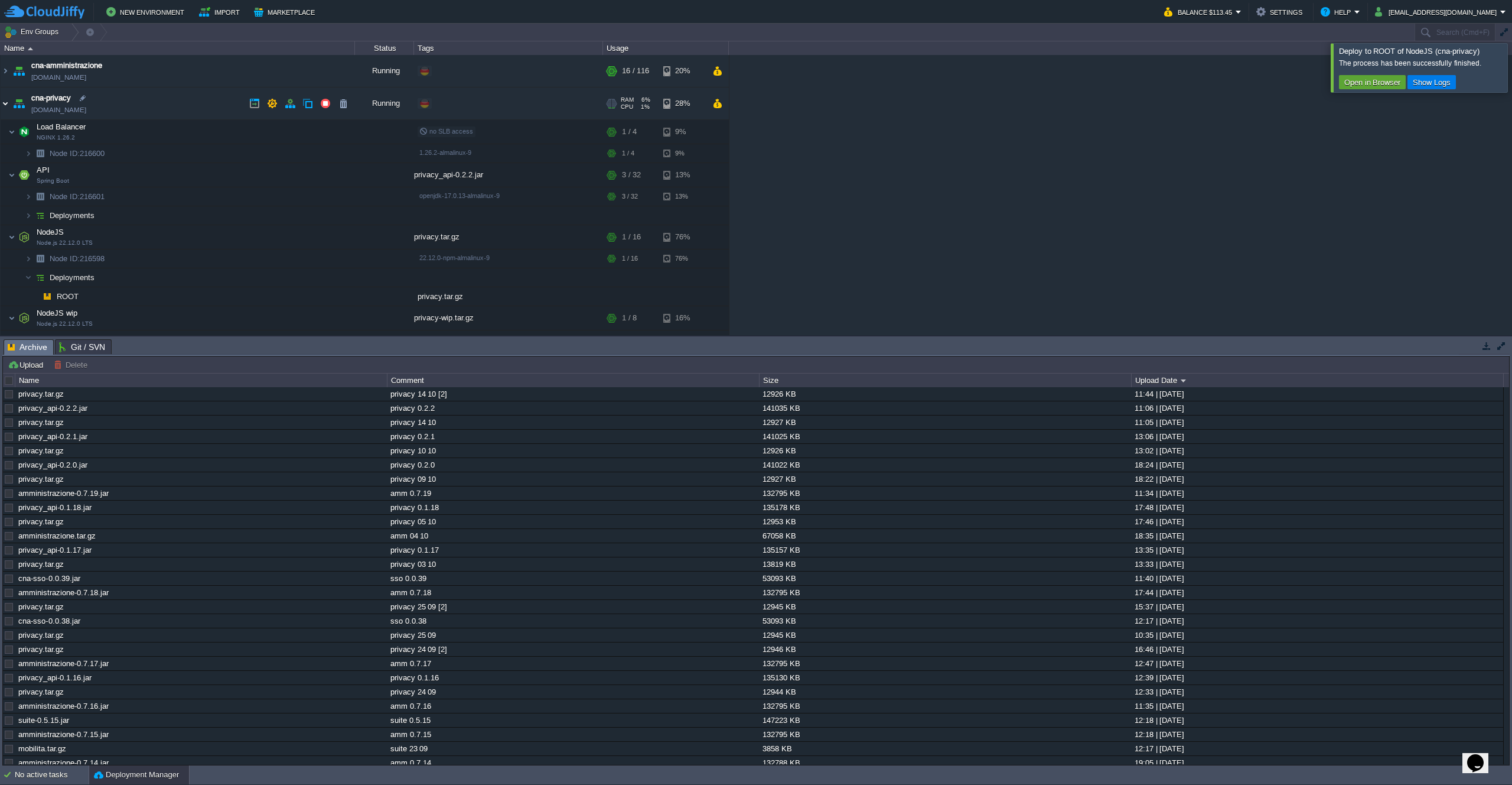
click at [8, 104] on img at bounding box center [6, 104] width 9 height 32
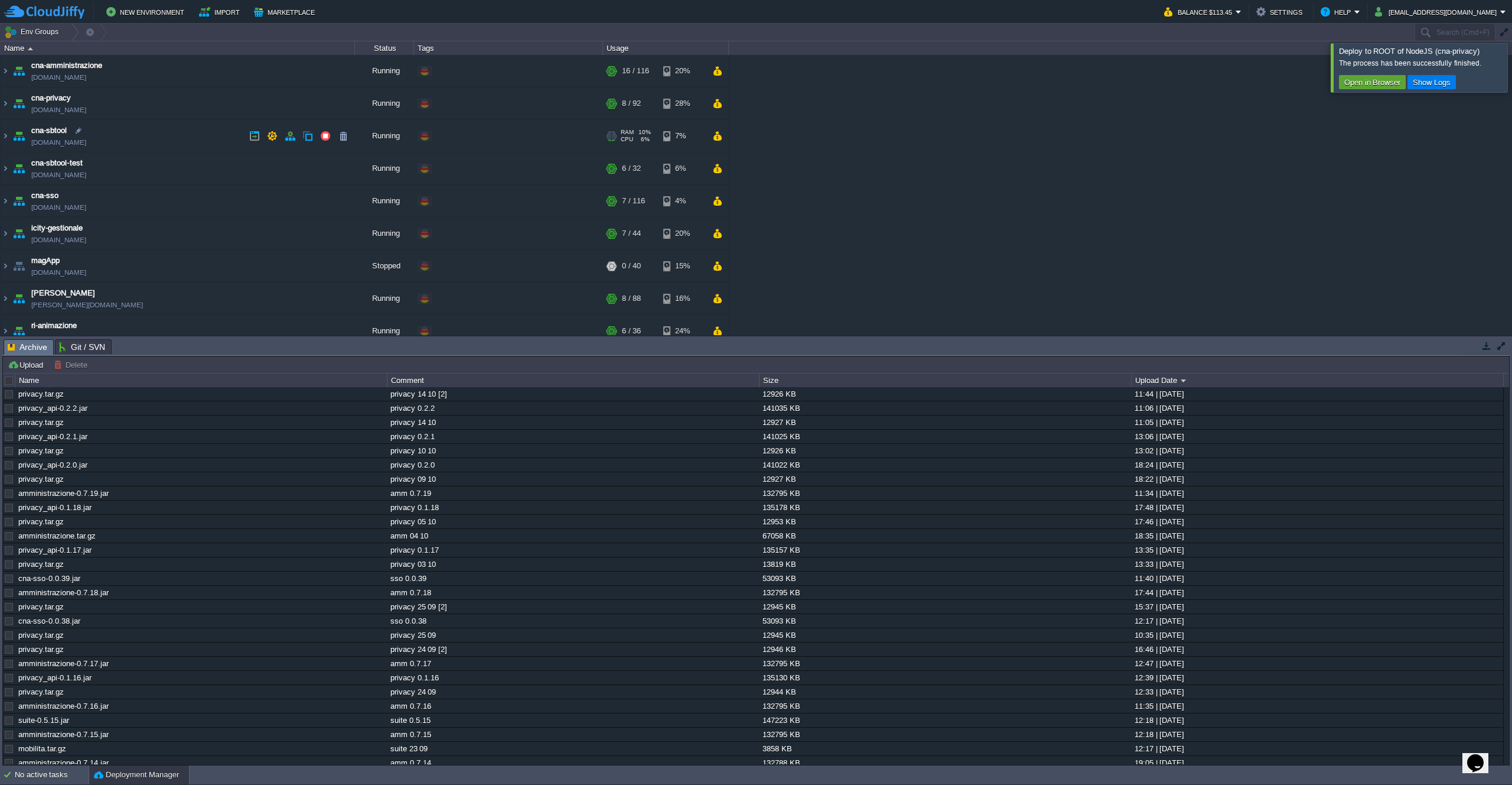
click at [148, 144] on td "cna-sbtool cna-suite.de-fra1.cloudjiffy.net" at bounding box center [178, 136] width 354 height 32
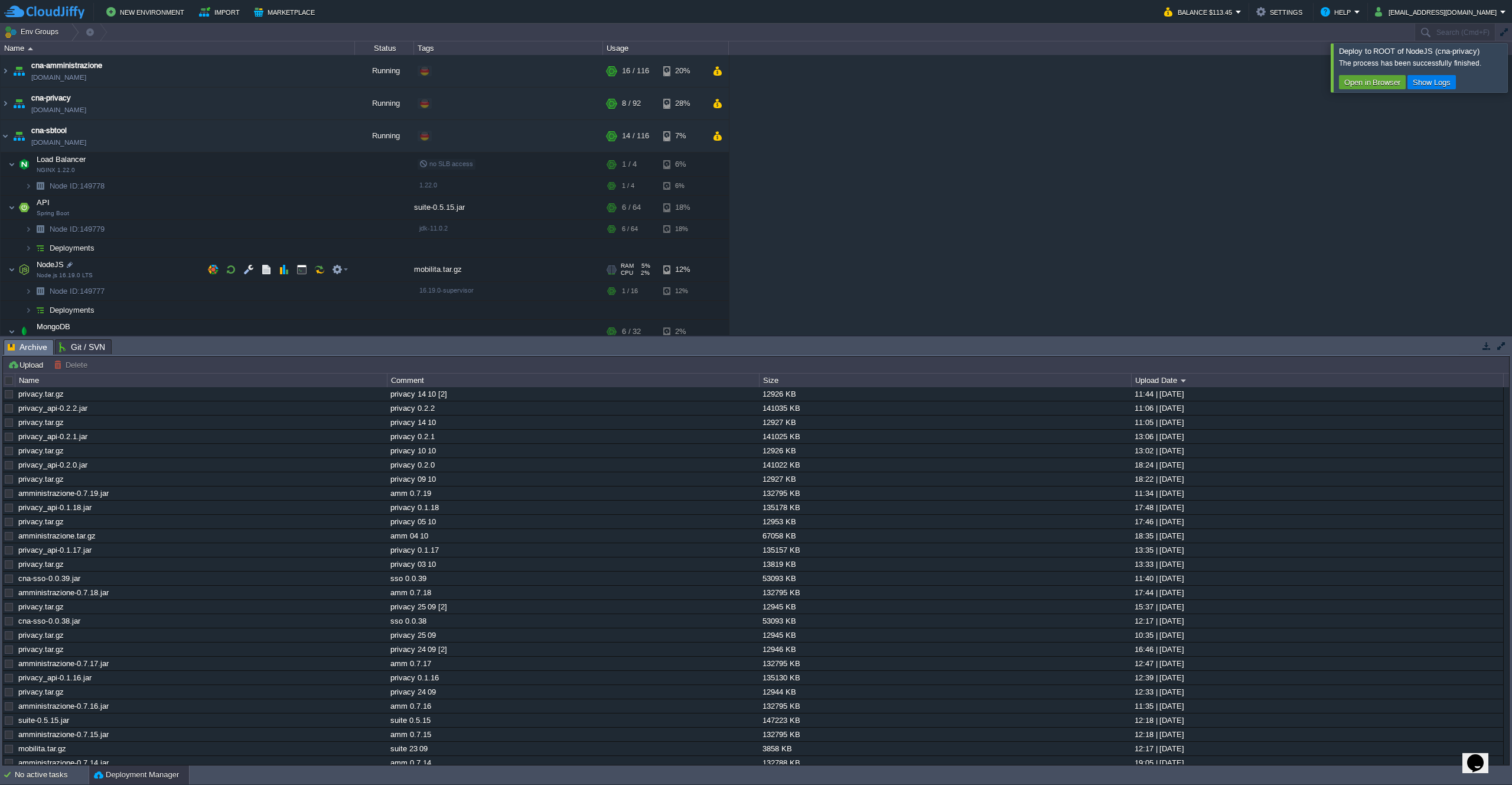
scroll to position [8, 0]
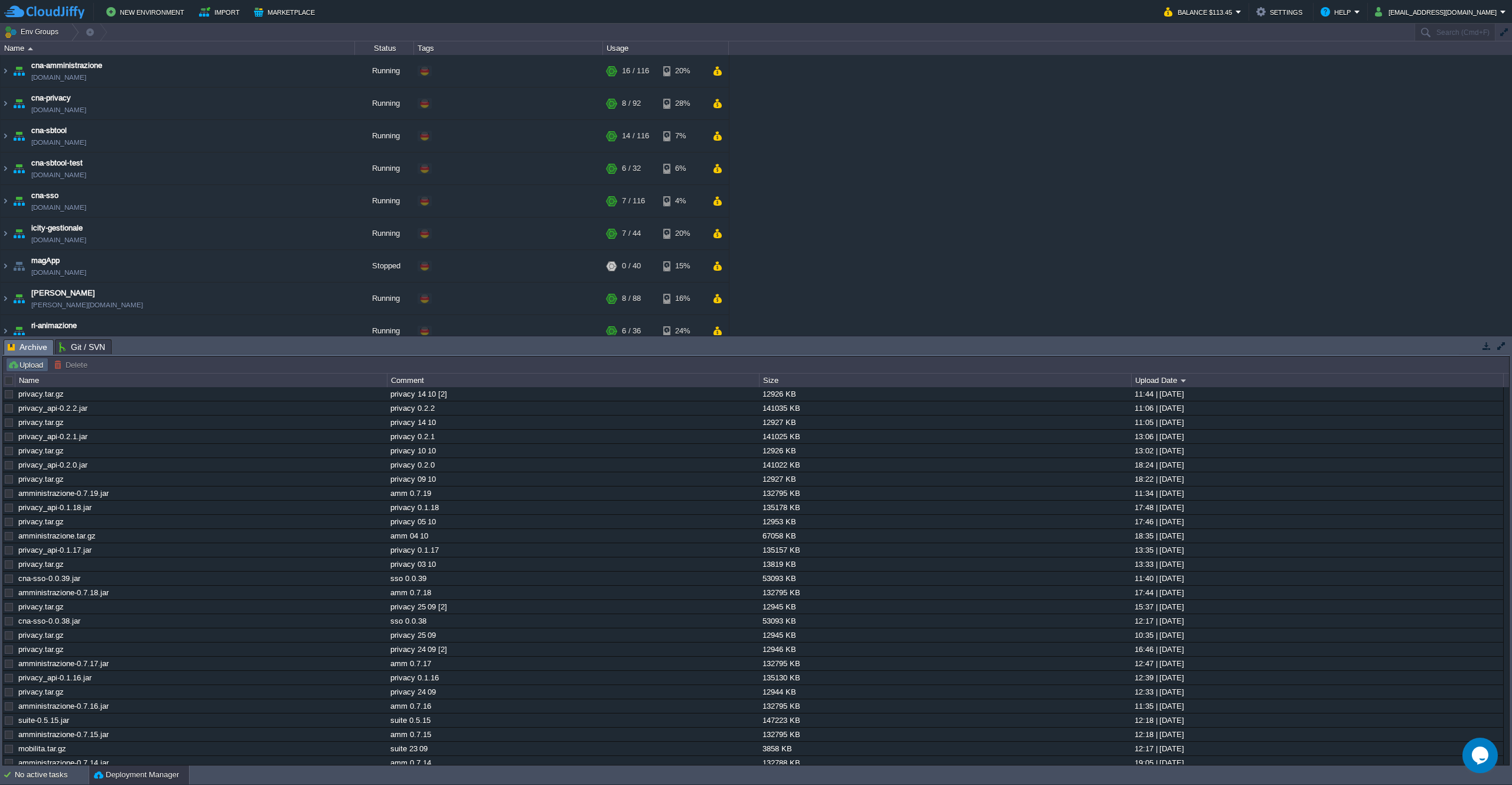
click at [37, 366] on button "Upload" at bounding box center [26, 364] width 39 height 10
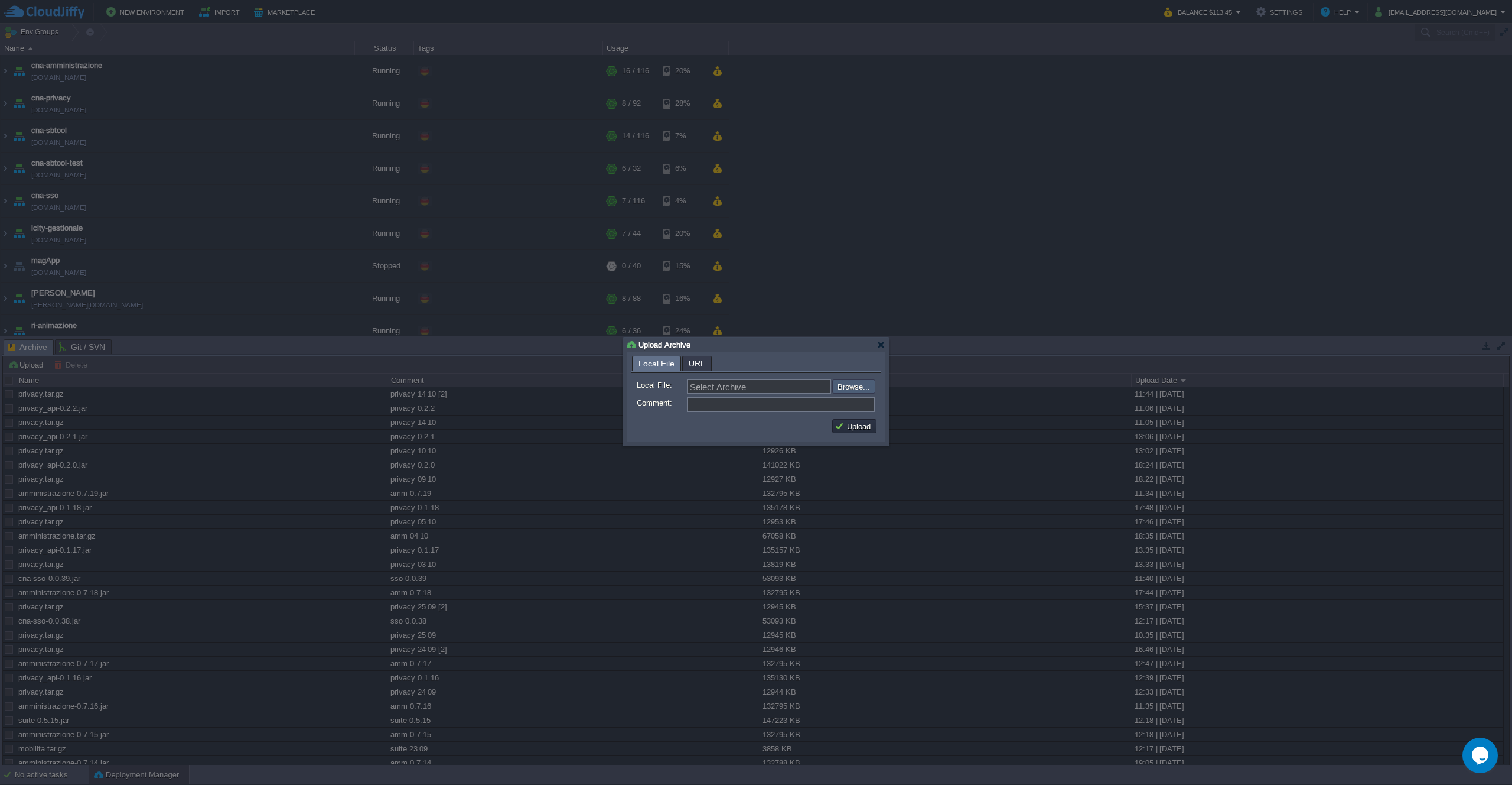
click at [872, 390] on input "file" at bounding box center [800, 385] width 150 height 14
type input "C:\fakepath\mobilita.tar.gz"
type input "mobilita.tar.gz"
type input "suite 14 10"
click at [862, 427] on button "Upload" at bounding box center [854, 425] width 40 height 10
